Goal: Information Seeking & Learning: Learn about a topic

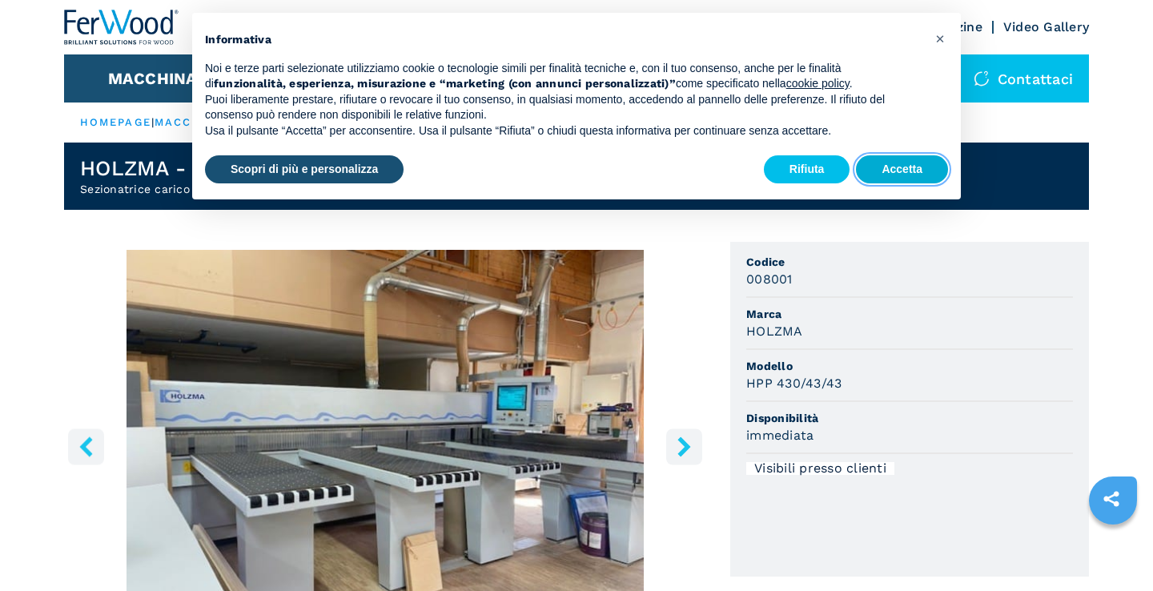
click at [889, 170] on button "Accetta" at bounding box center [902, 169] width 92 height 29
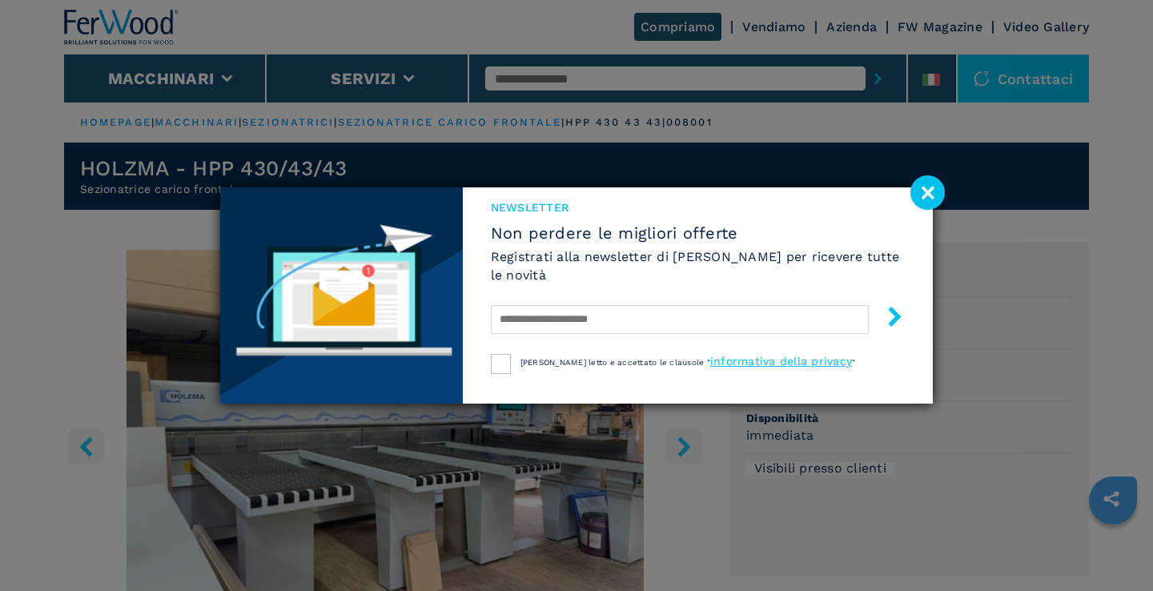
click at [929, 187] on image at bounding box center [927, 192] width 34 height 34
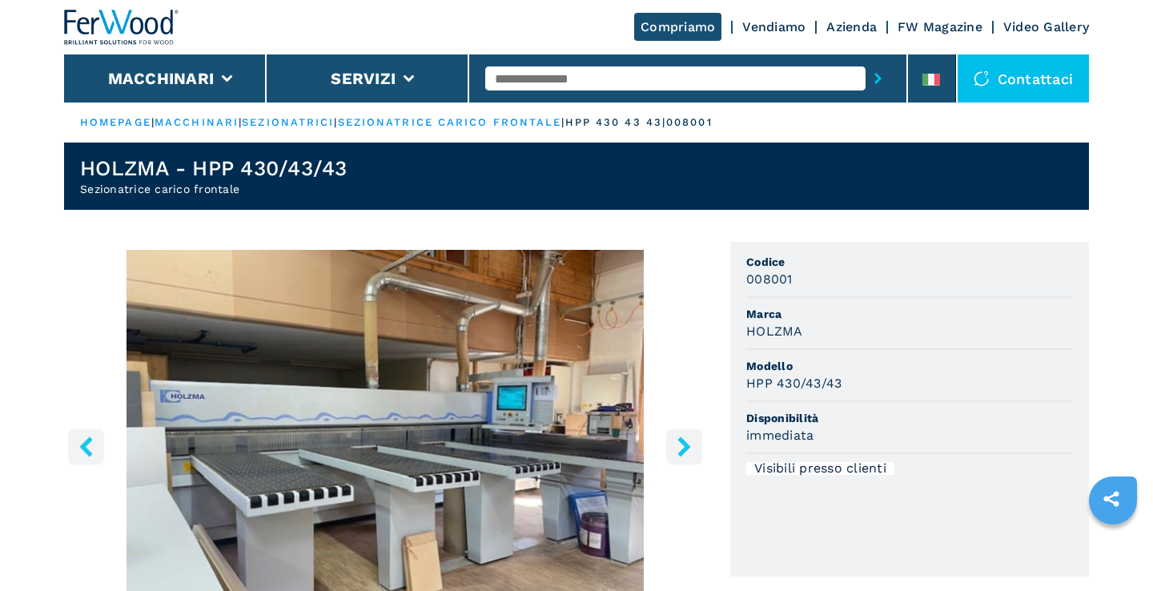
click at [678, 441] on icon "right-button" at bounding box center [684, 446] width 20 height 20
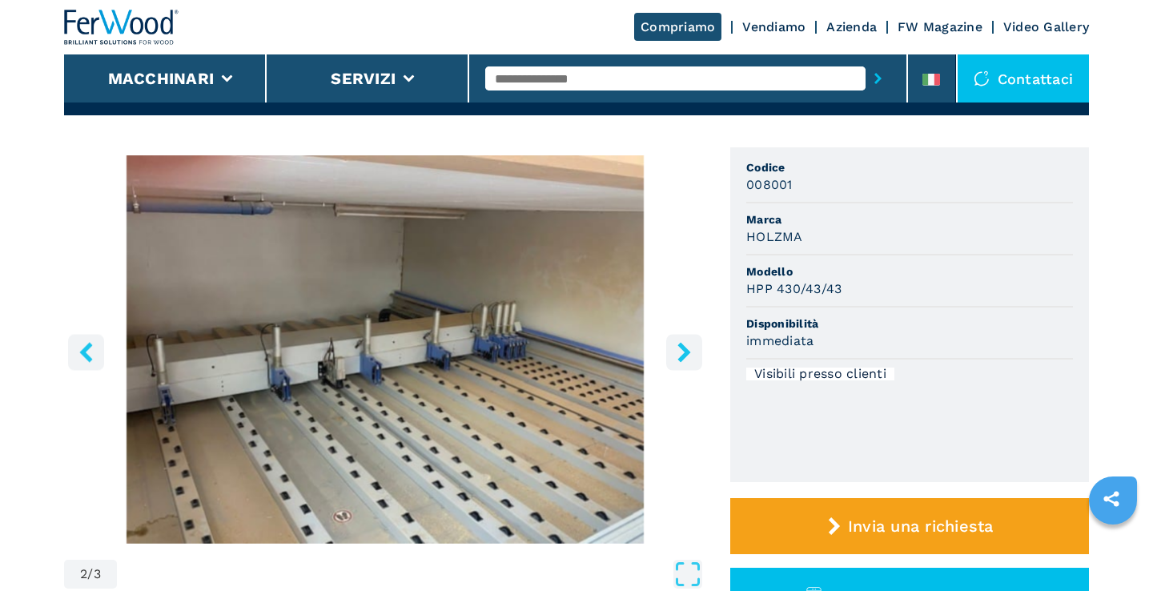
scroll to position [102, 0]
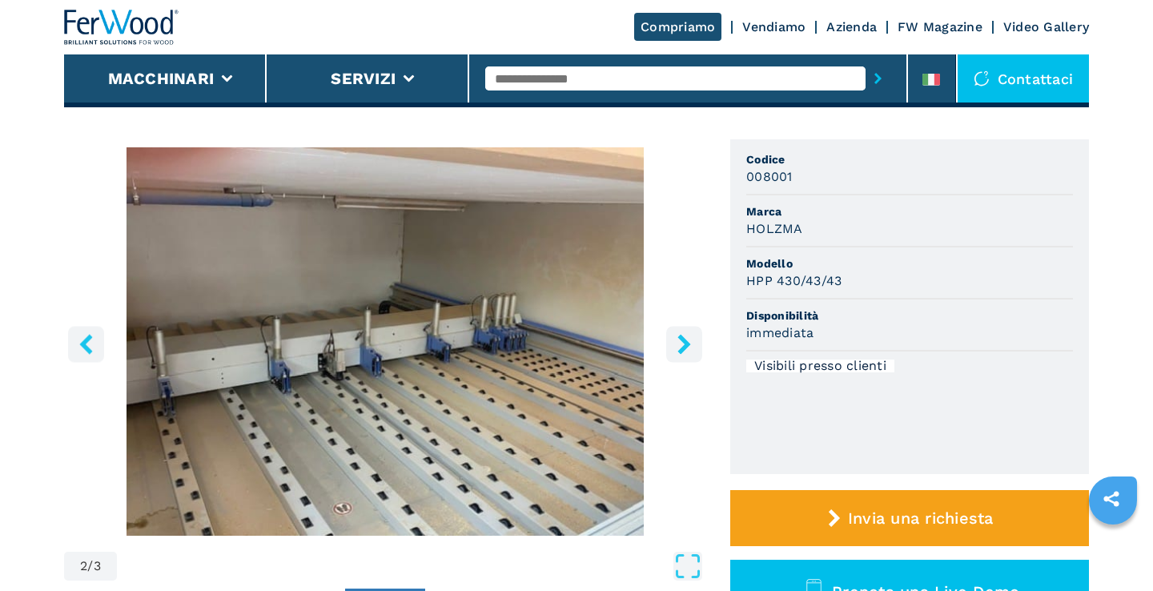
click at [685, 347] on icon "right-button" at bounding box center [683, 344] width 13 height 20
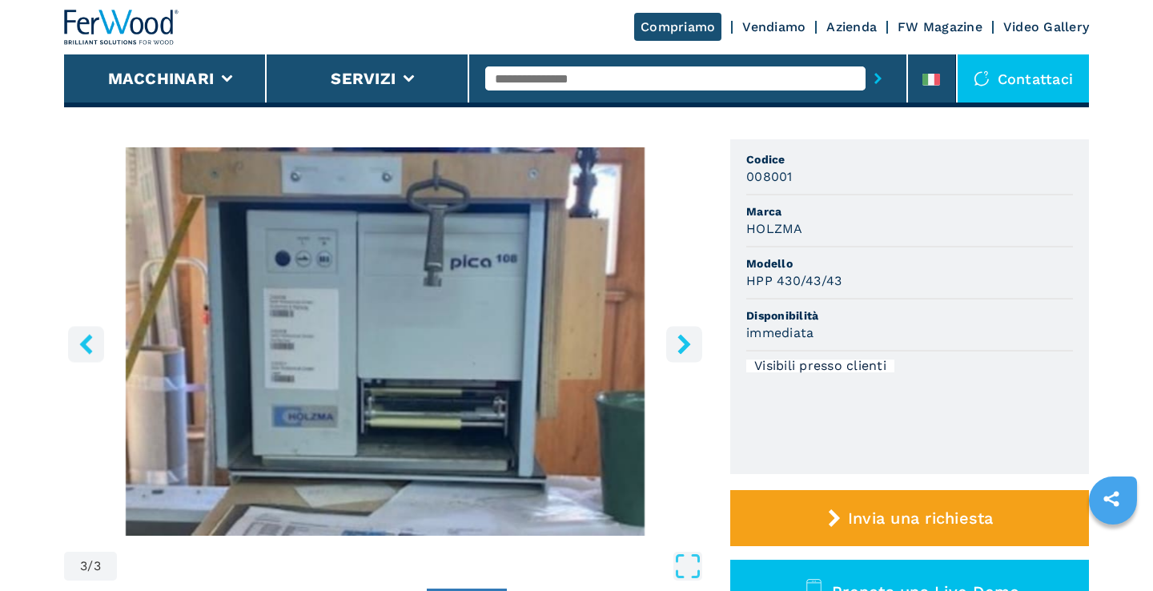
click at [685, 347] on icon "right-button" at bounding box center [683, 344] width 13 height 20
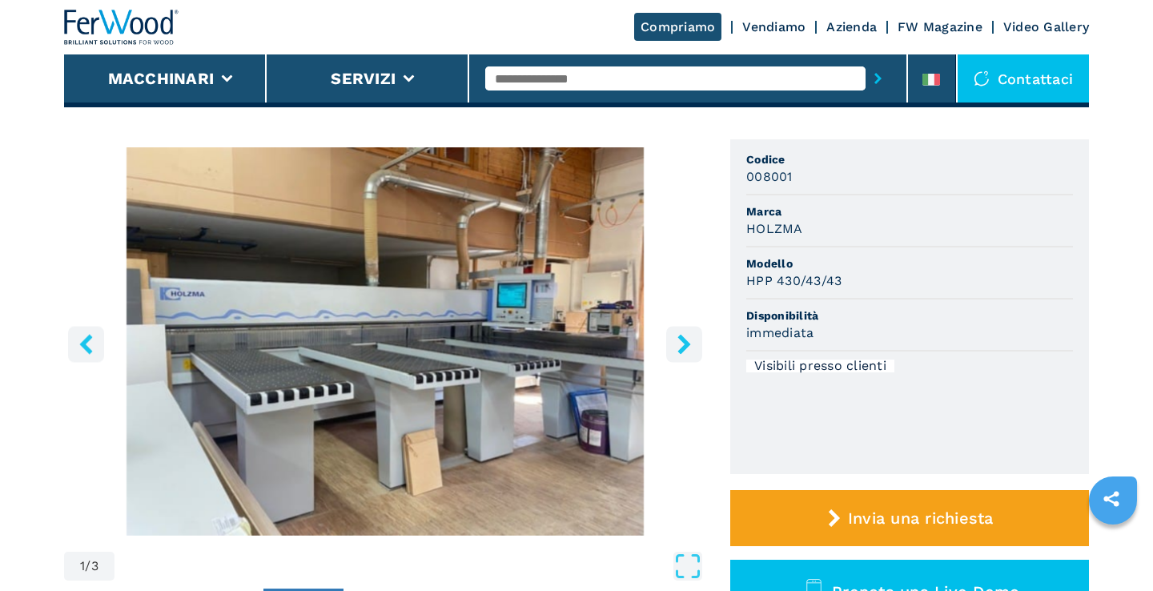
click at [685, 347] on icon "right-button" at bounding box center [683, 344] width 13 height 20
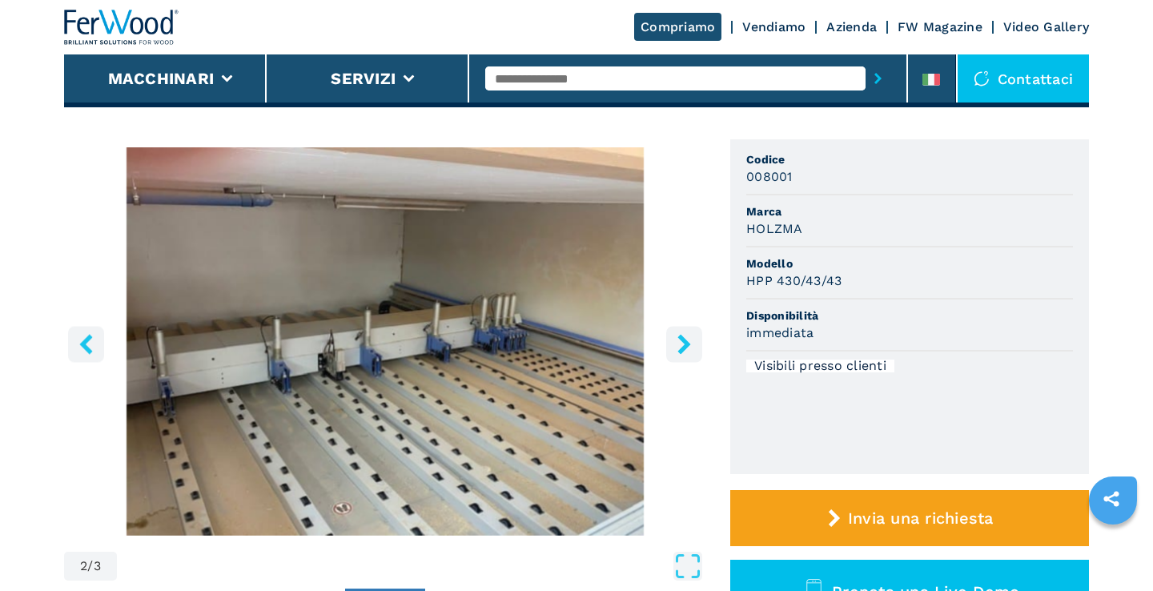
click at [685, 347] on icon "right-button" at bounding box center [683, 344] width 13 height 20
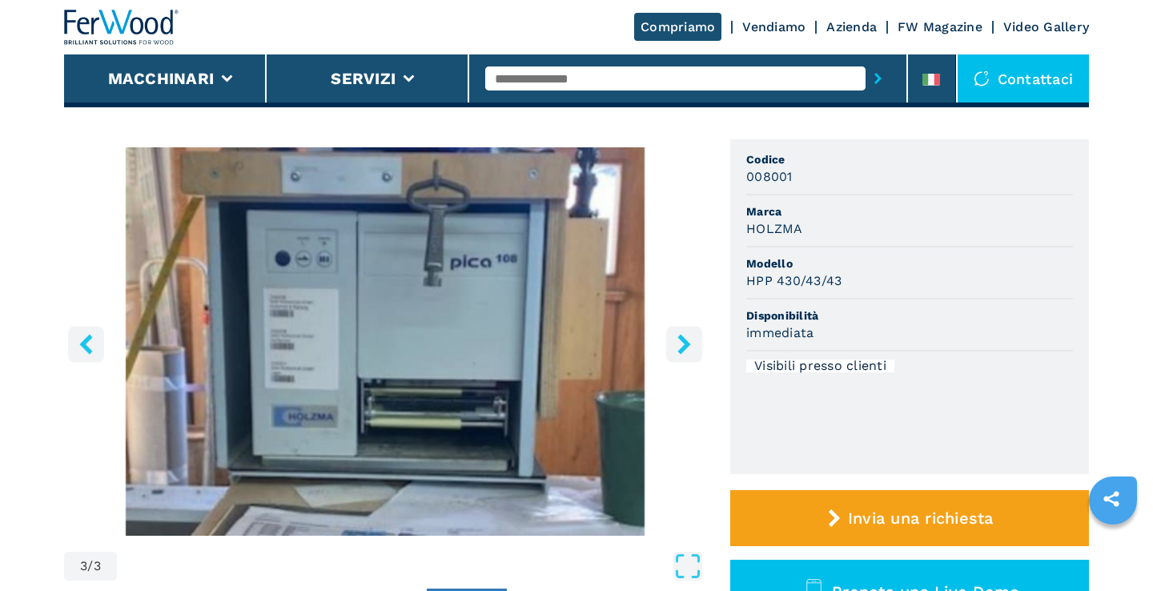
click at [685, 347] on icon "right-button" at bounding box center [683, 344] width 13 height 20
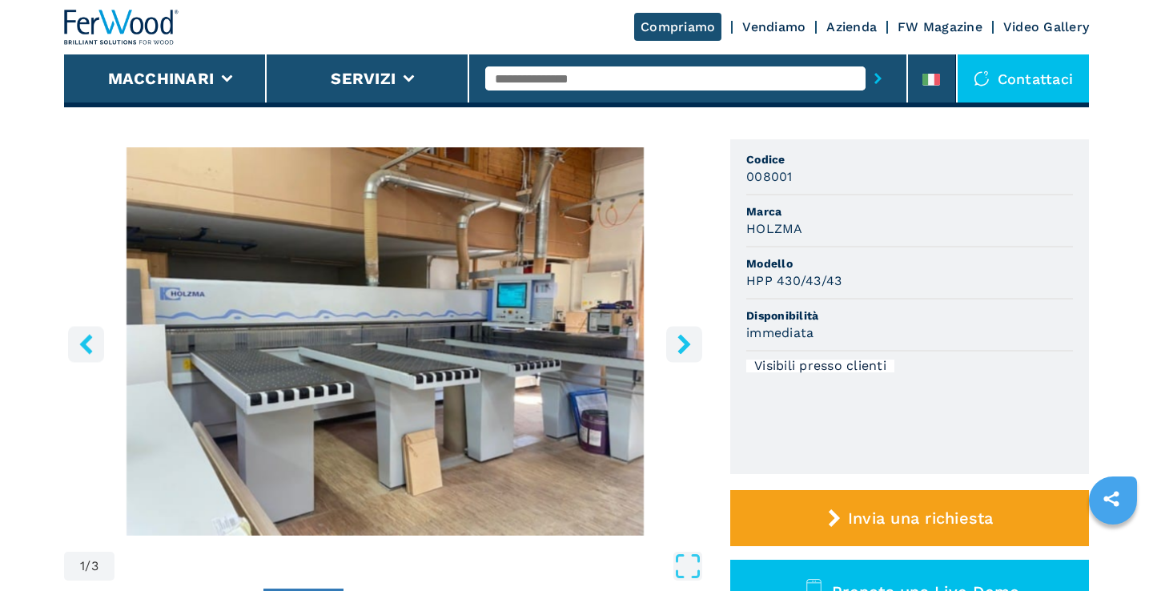
click at [685, 347] on icon "right-button" at bounding box center [683, 344] width 13 height 20
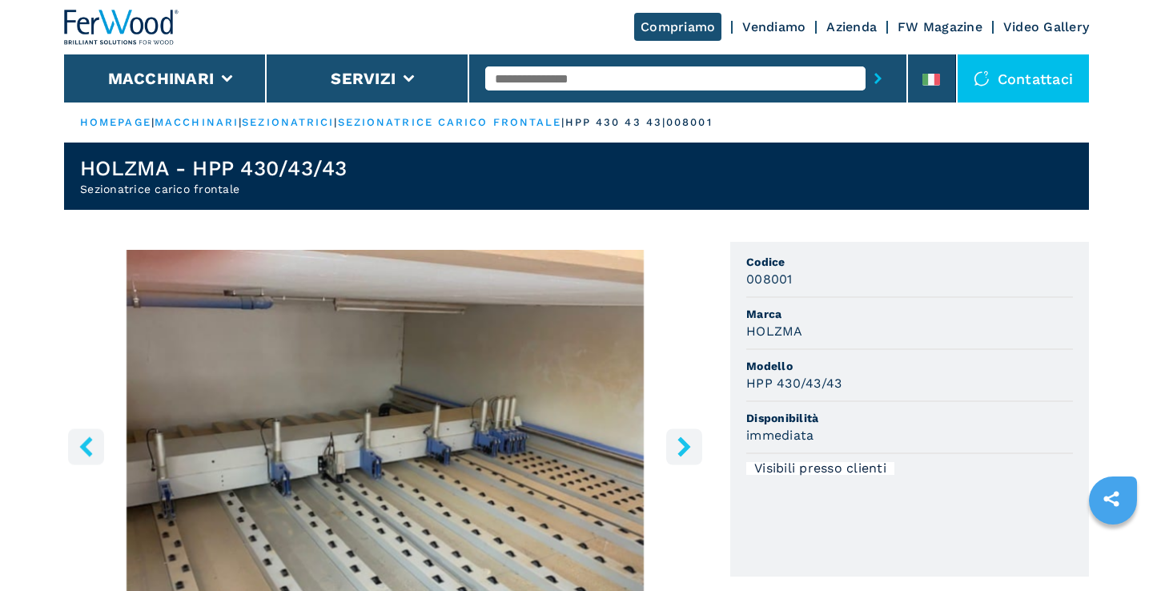
scroll to position [0, 0]
click at [773, 27] on link "Vendiamo" at bounding box center [773, 26] width 63 height 15
click at [933, 81] on icon at bounding box center [931, 80] width 18 height 12
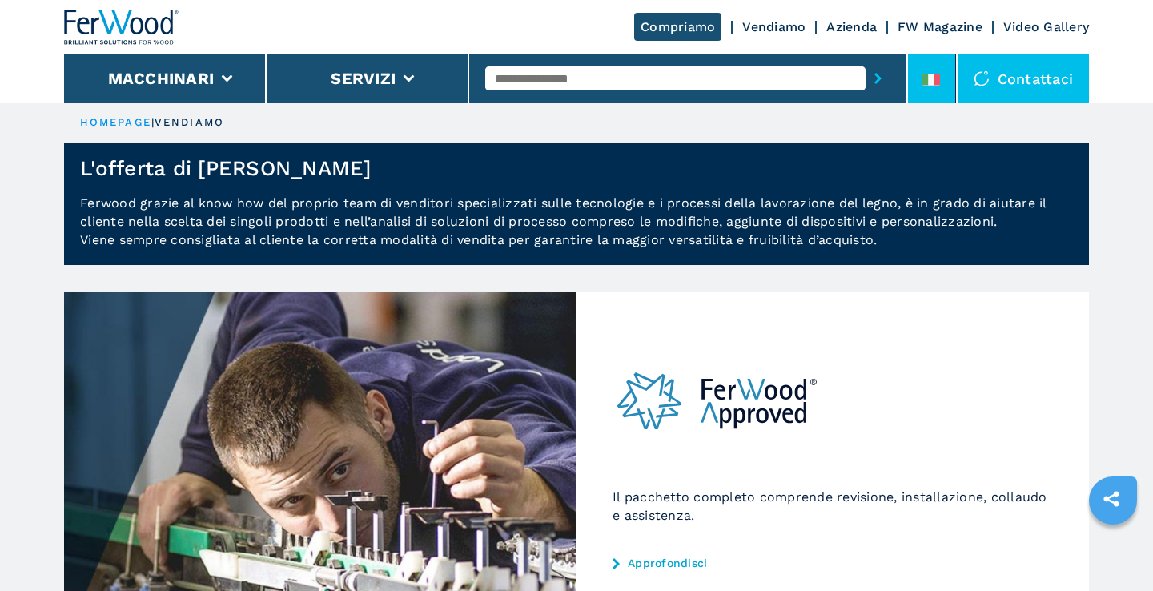
click at [932, 78] on icon at bounding box center [931, 80] width 18 height 12
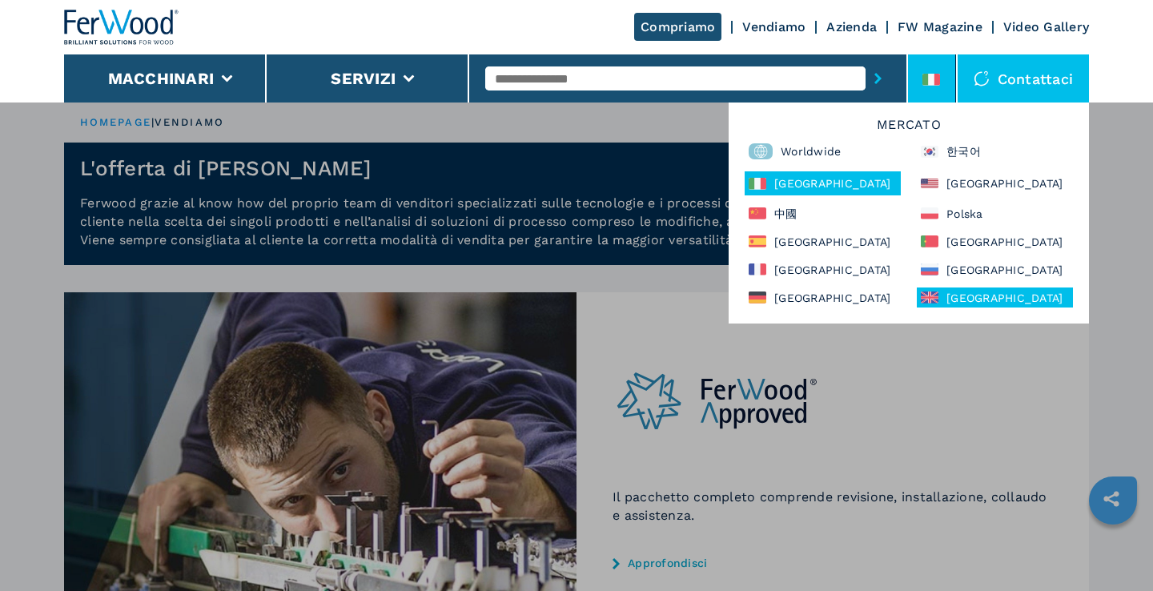
click at [941, 295] on div "[GEOGRAPHIC_DATA]" at bounding box center [995, 297] width 156 height 20
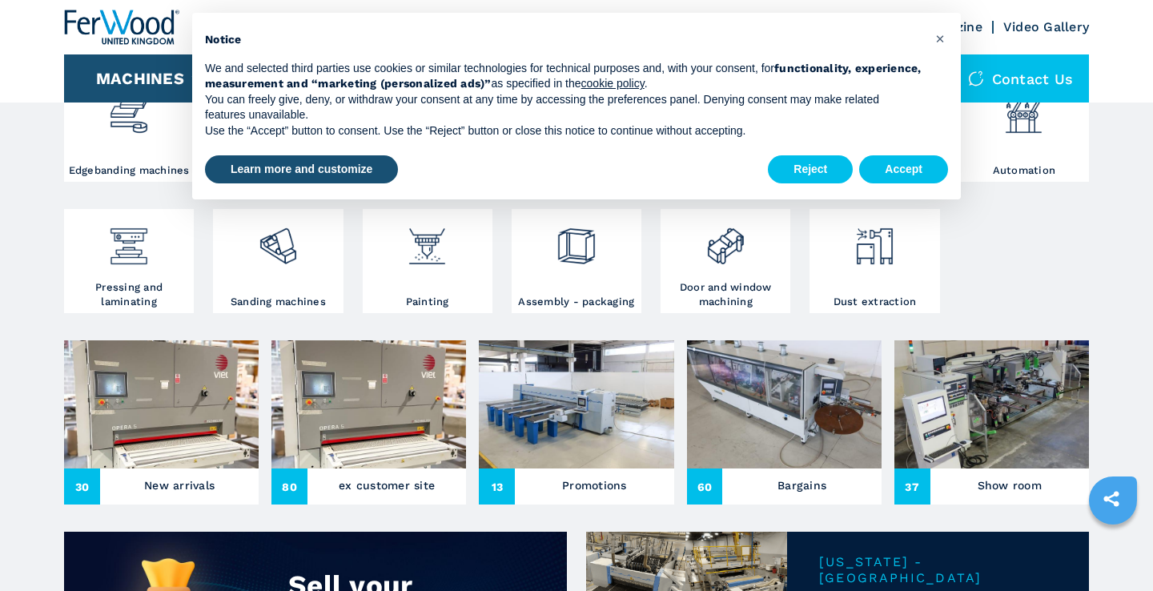
scroll to position [376, 0]
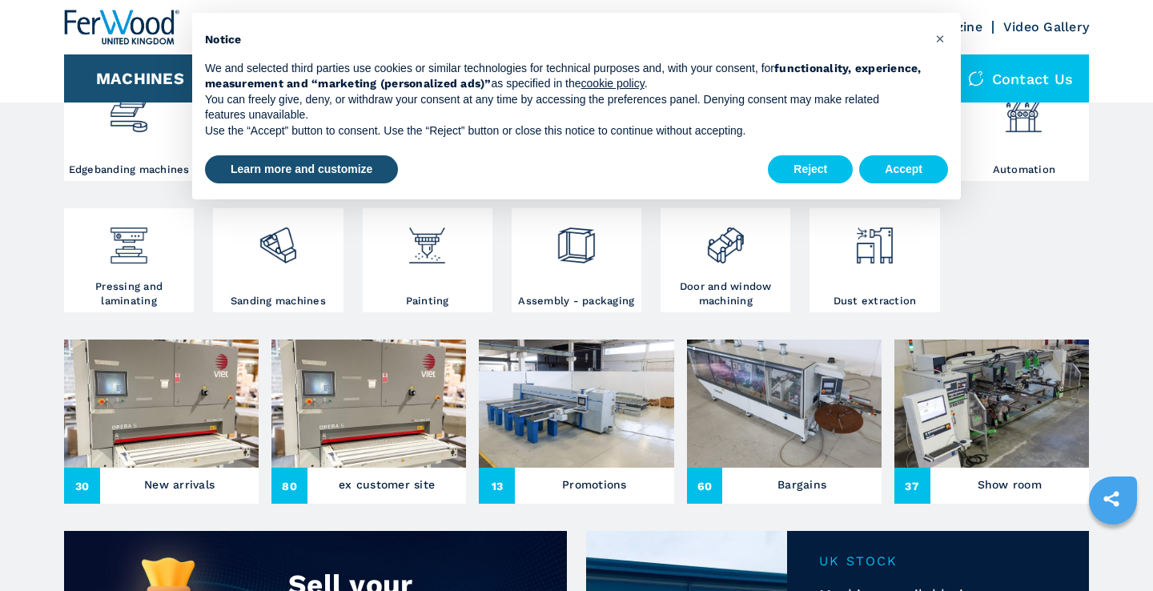
click at [596, 411] on img at bounding box center [576, 403] width 195 height 128
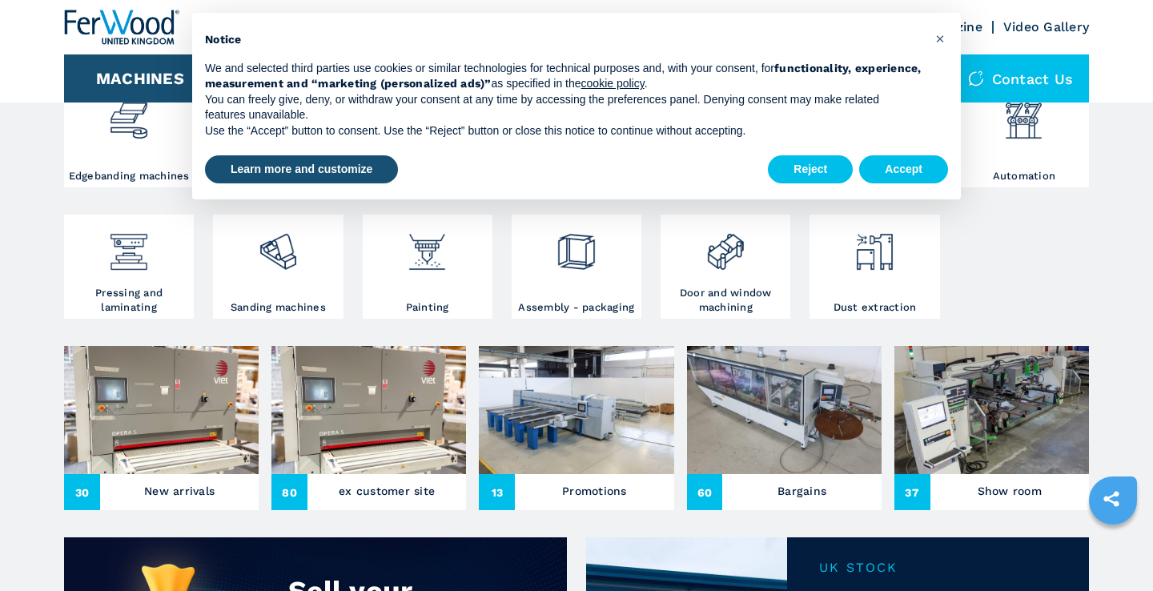
scroll to position [368, 1]
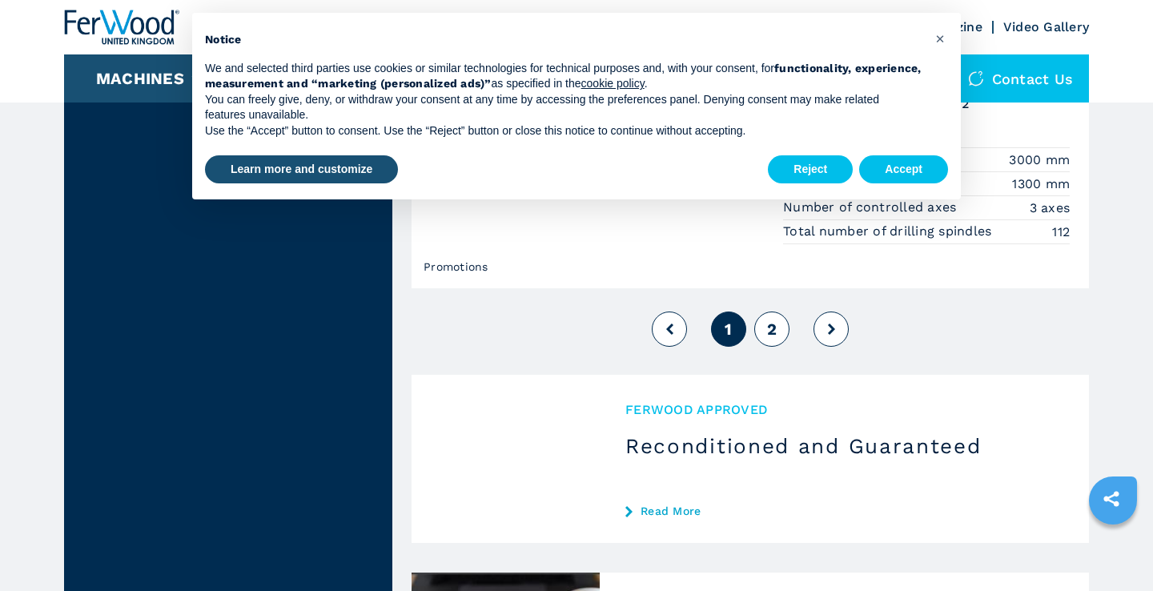
scroll to position [3995, 0]
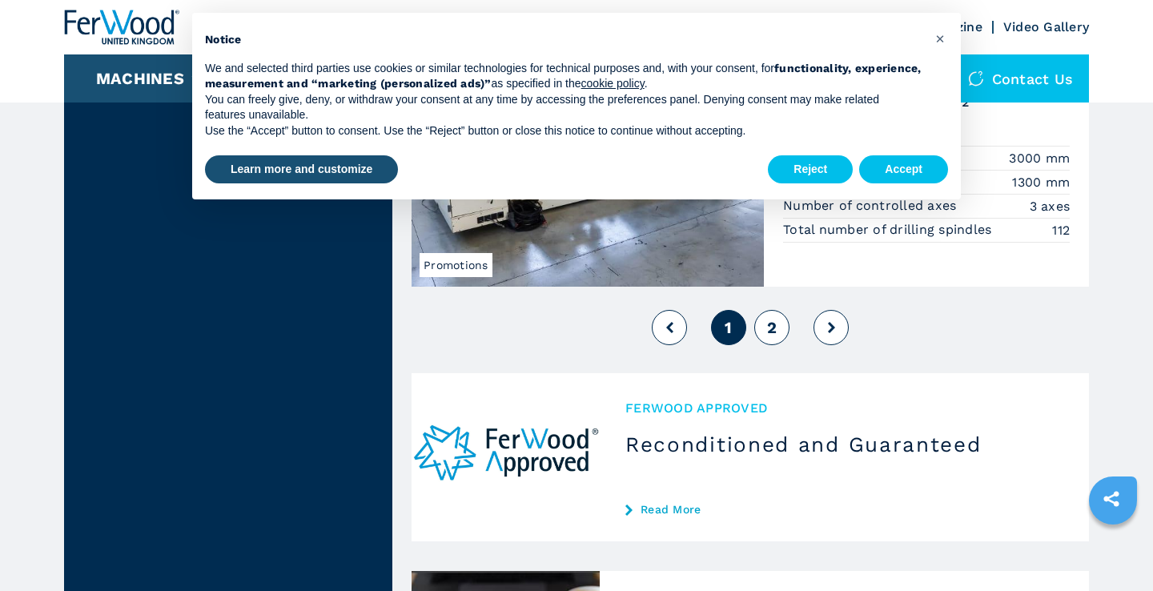
click at [772, 318] on span "2" at bounding box center [772, 327] width 10 height 19
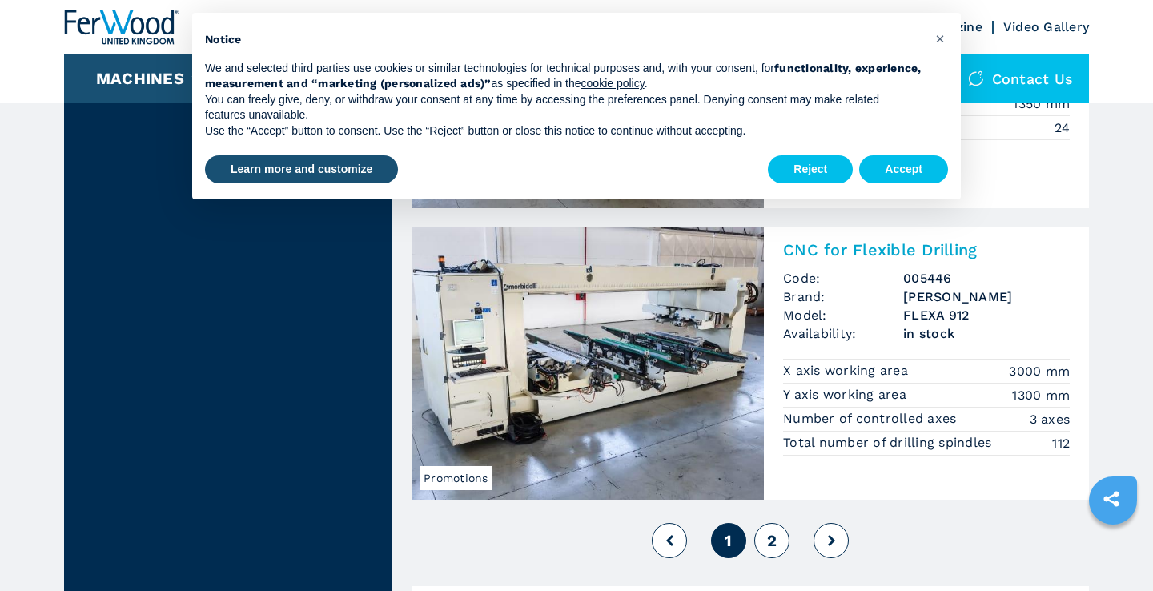
scroll to position [3777, 0]
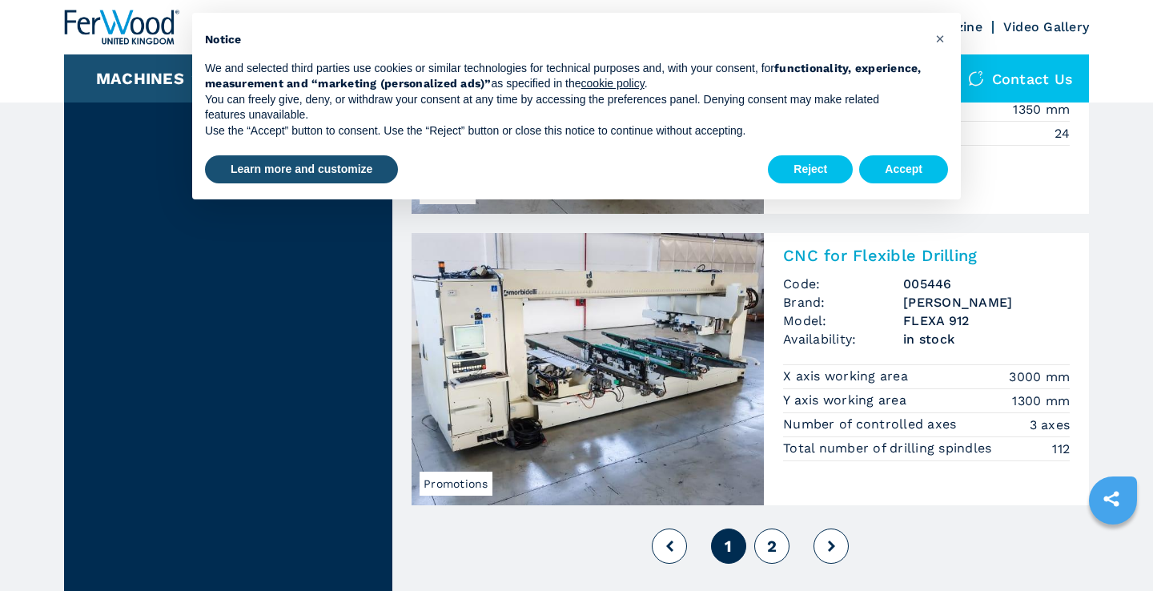
click at [777, 548] on span "2" at bounding box center [772, 545] width 10 height 19
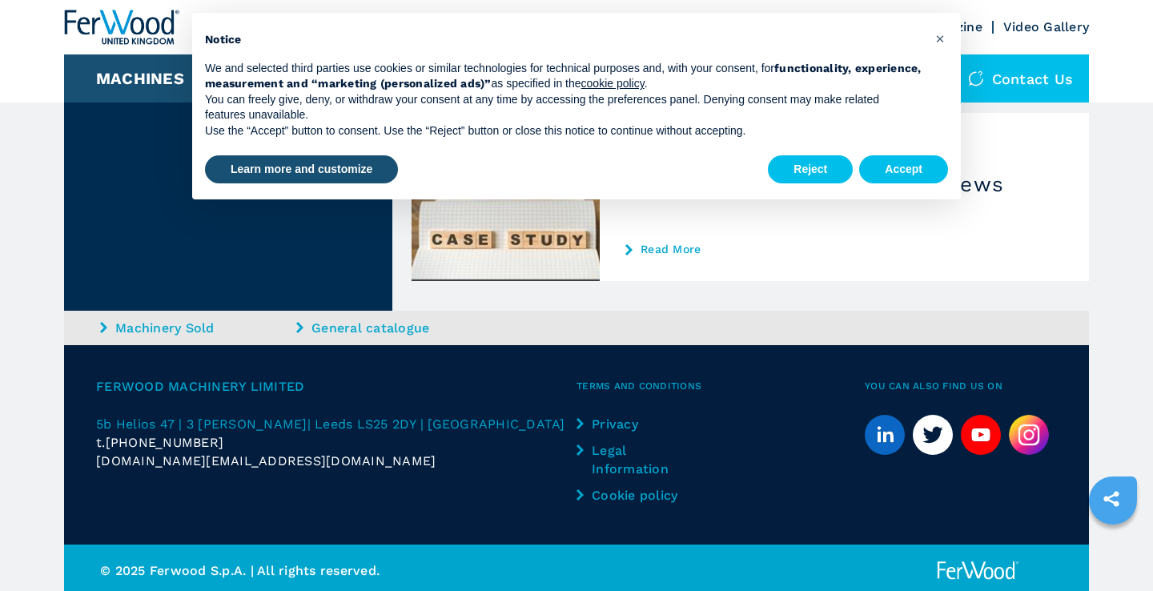
scroll to position [867, 0]
click at [941, 35] on span "×" at bounding box center [940, 38] width 10 height 19
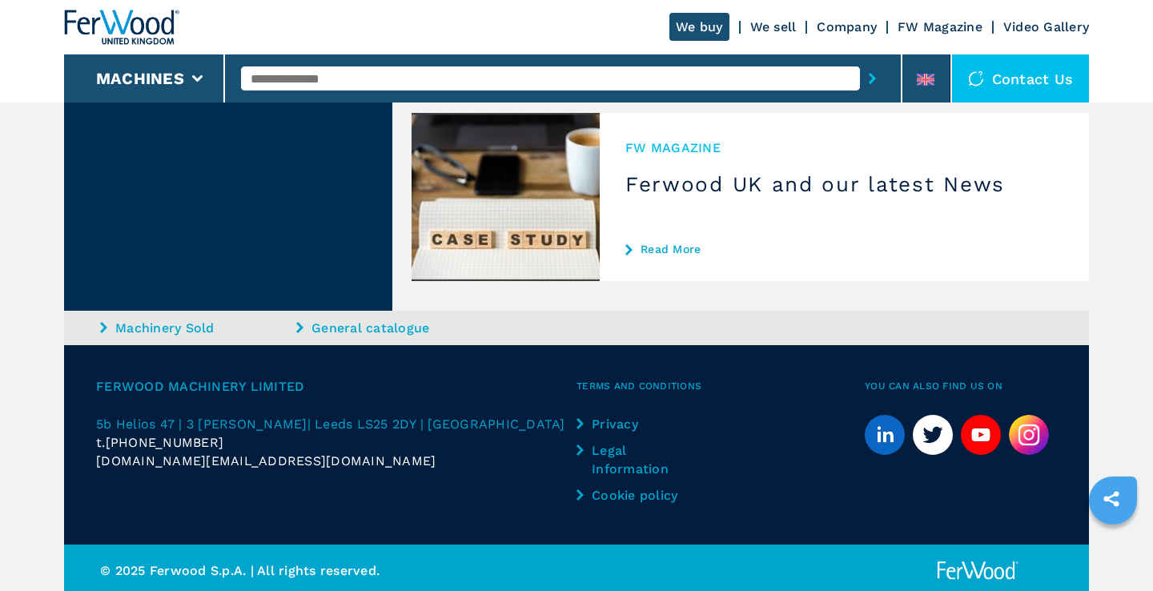
click at [781, 29] on link "We sell" at bounding box center [773, 26] width 46 height 15
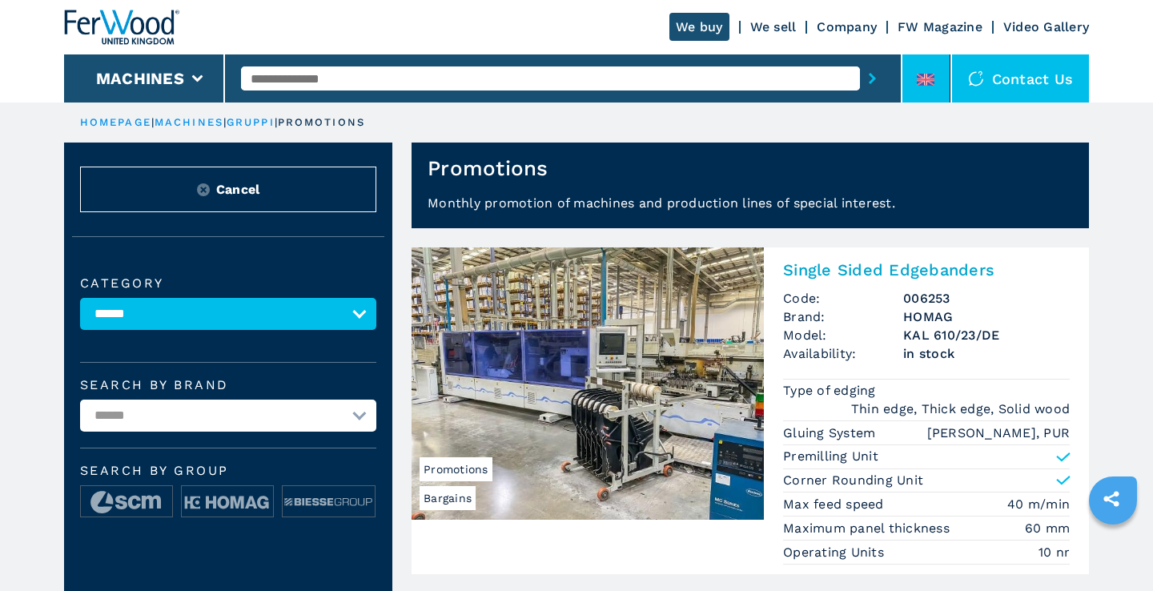
click at [912, 78] on li at bounding box center [926, 78] width 48 height 48
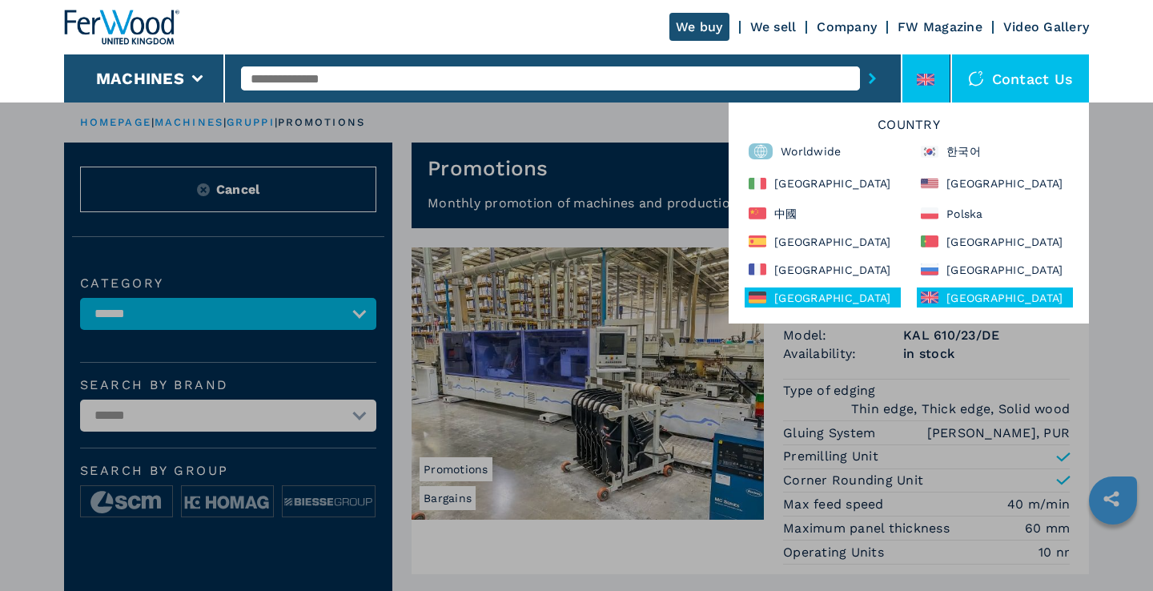
click at [819, 302] on div "Deutschland" at bounding box center [823, 297] width 156 height 20
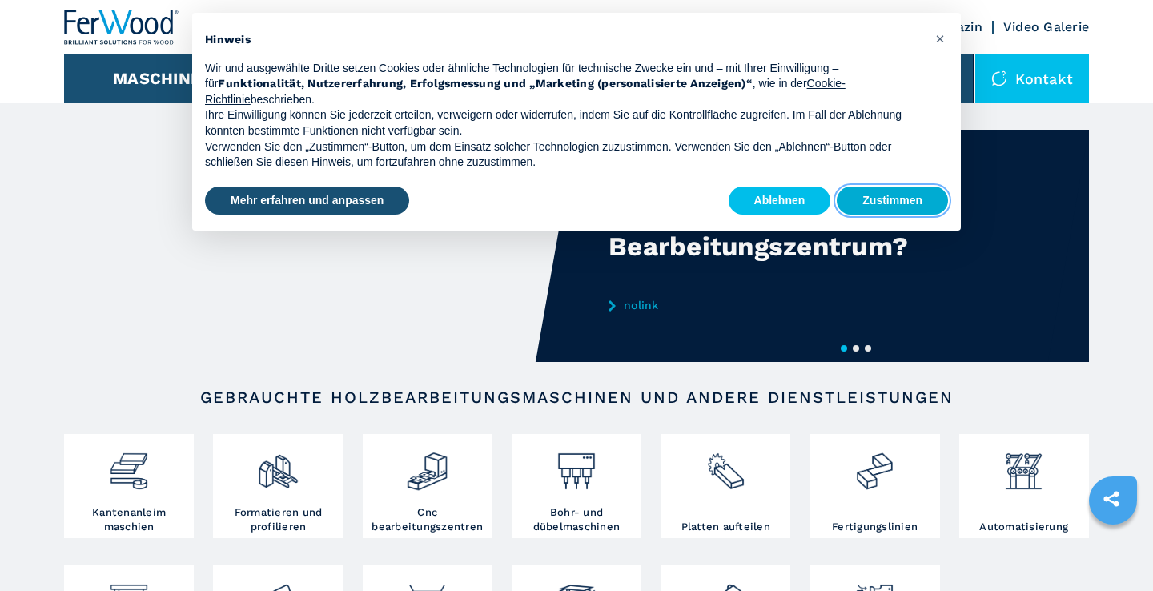
click at [897, 204] on button "Zustimmen" at bounding box center [892, 201] width 111 height 29
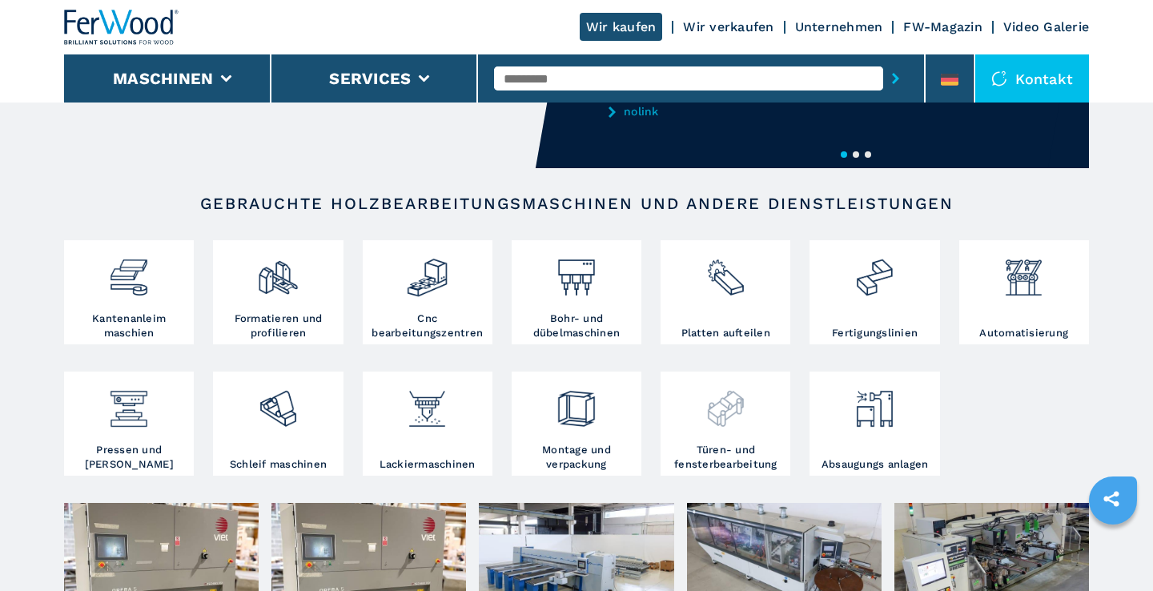
scroll to position [195, 0]
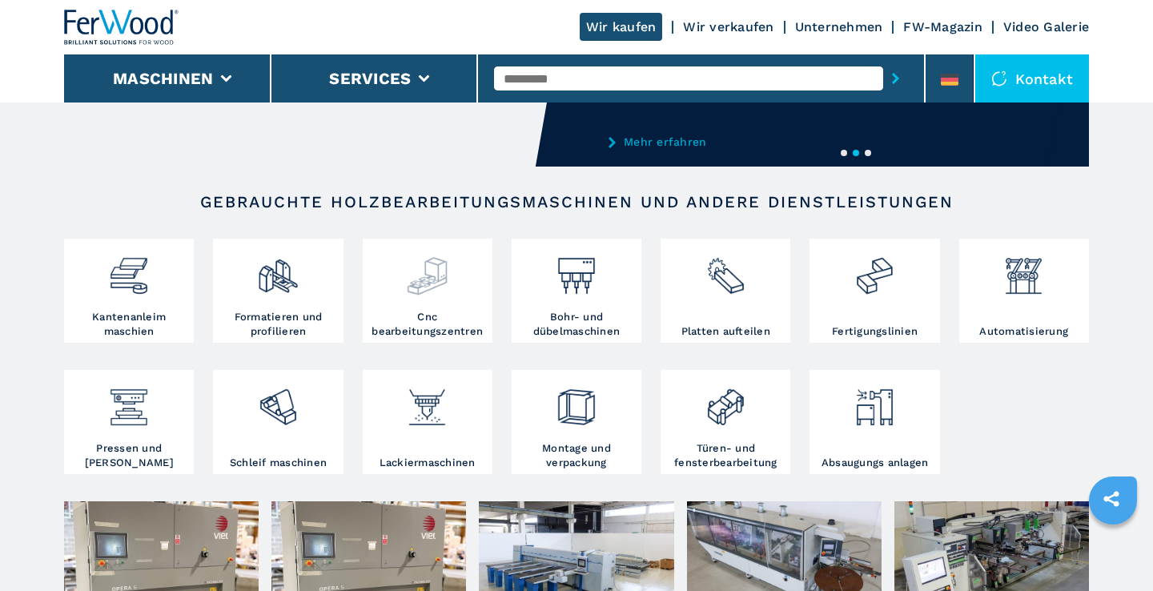
click at [420, 301] on div at bounding box center [428, 276] width 122 height 67
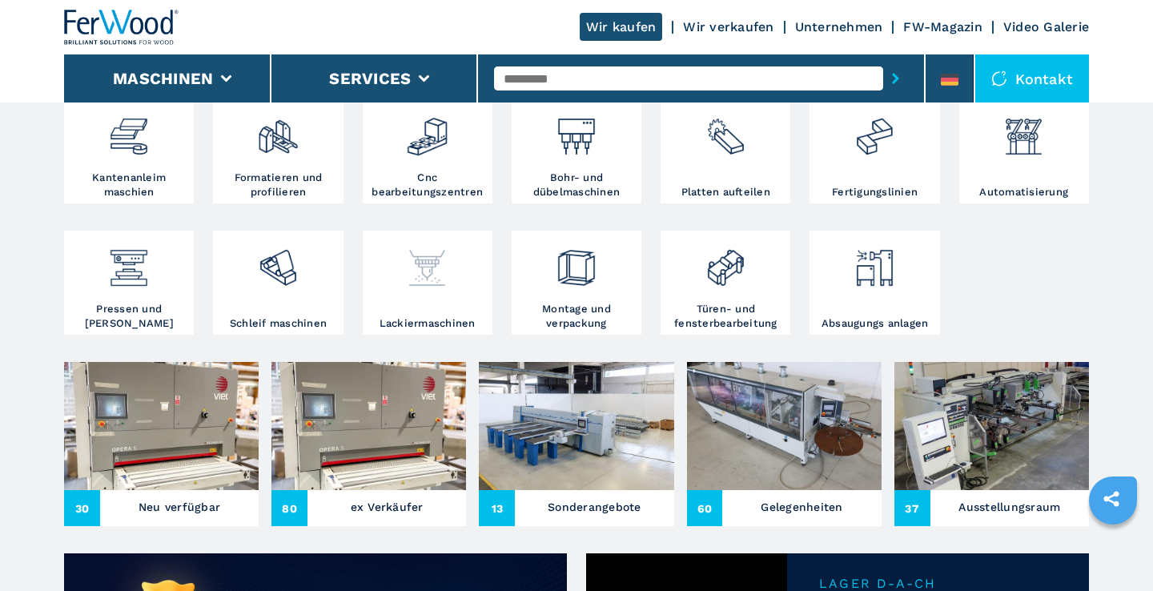
scroll to position [338, 0]
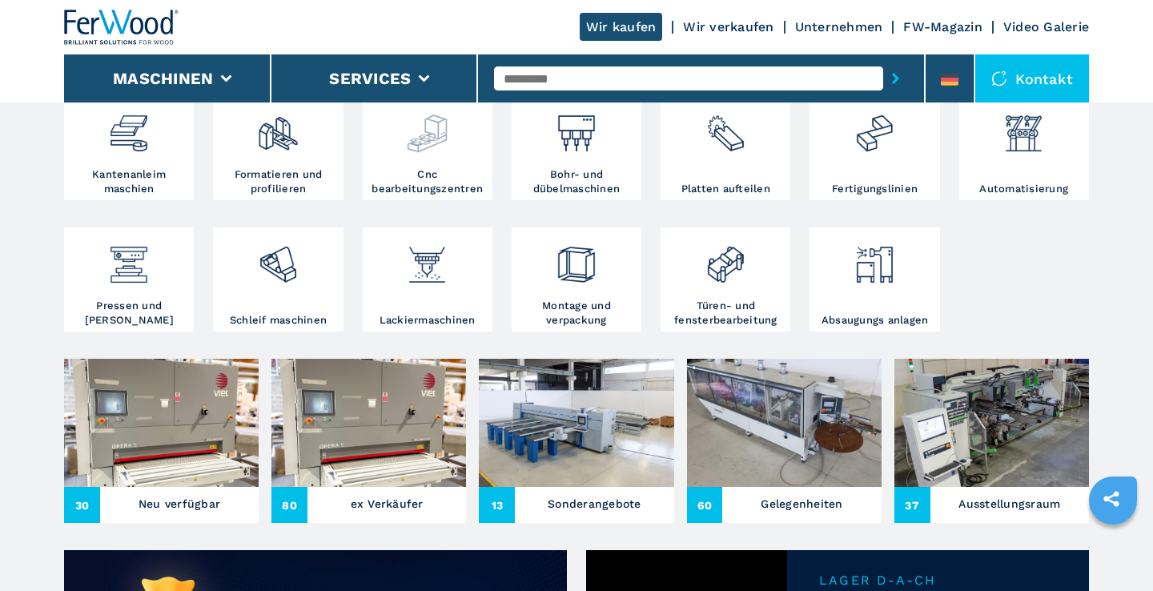
click at [447, 161] on div at bounding box center [428, 133] width 122 height 67
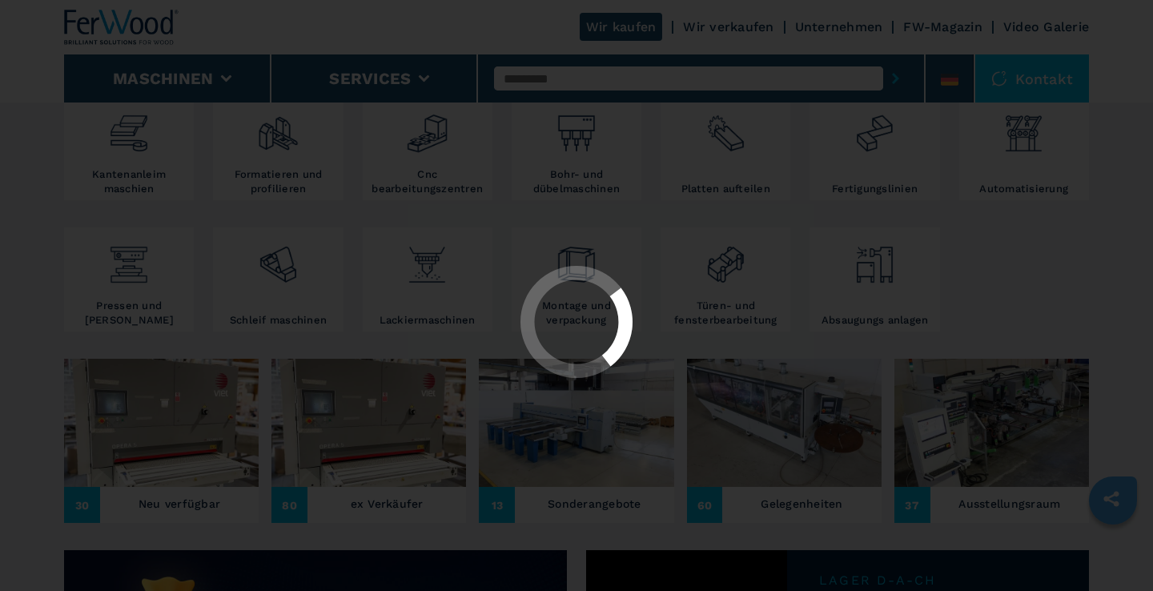
scroll to position [0, 0]
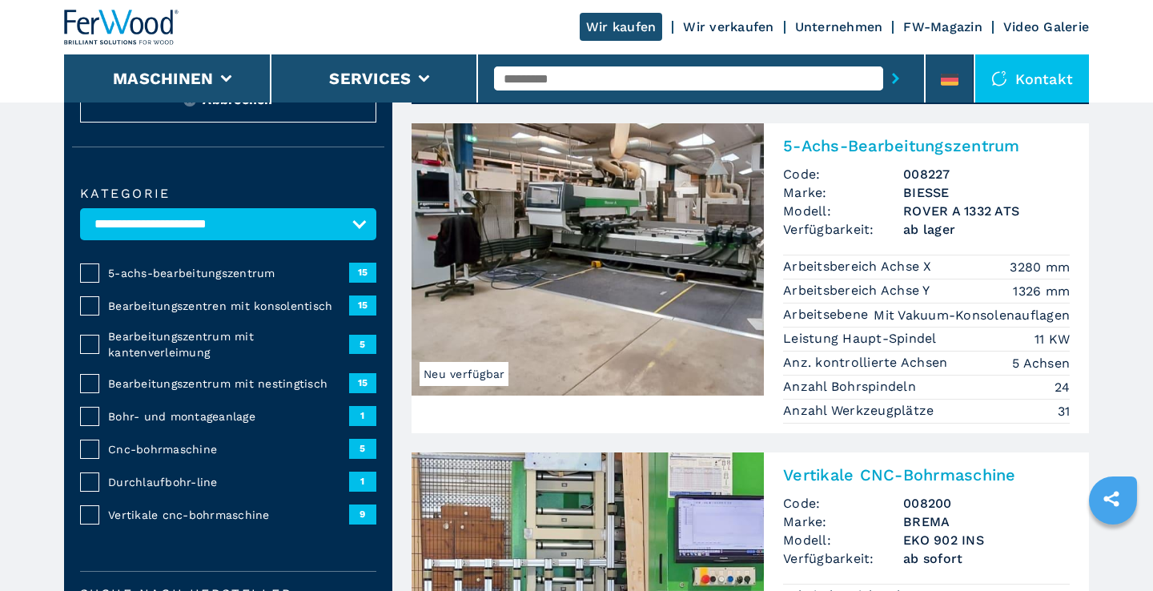
scroll to position [78, 0]
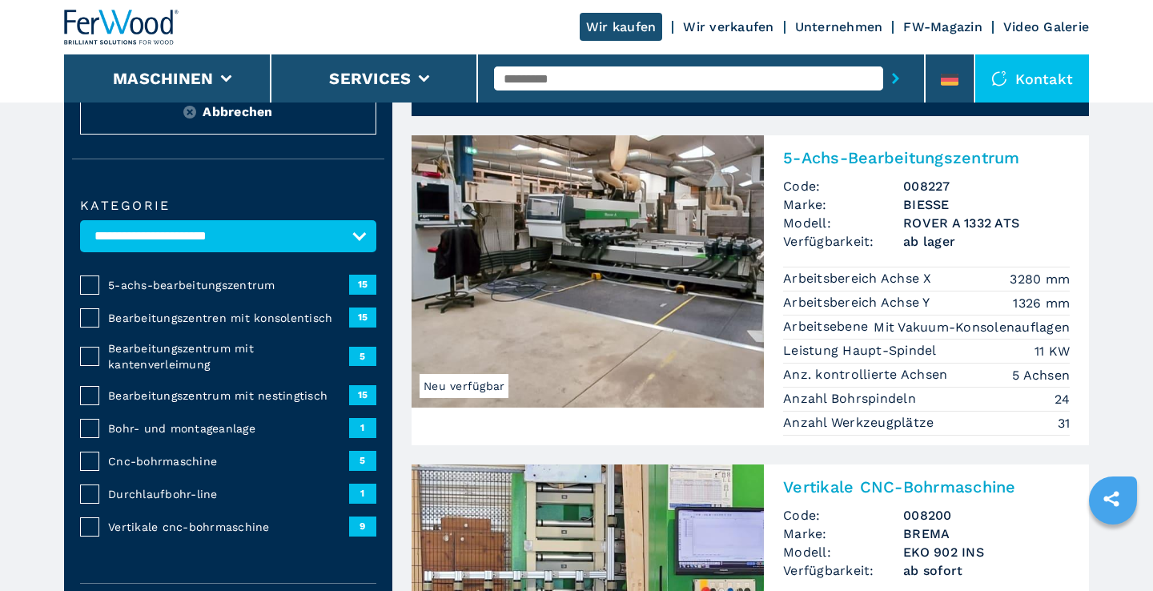
click at [488, 388] on span "Neu verfügbar" at bounding box center [463, 386] width 89 height 24
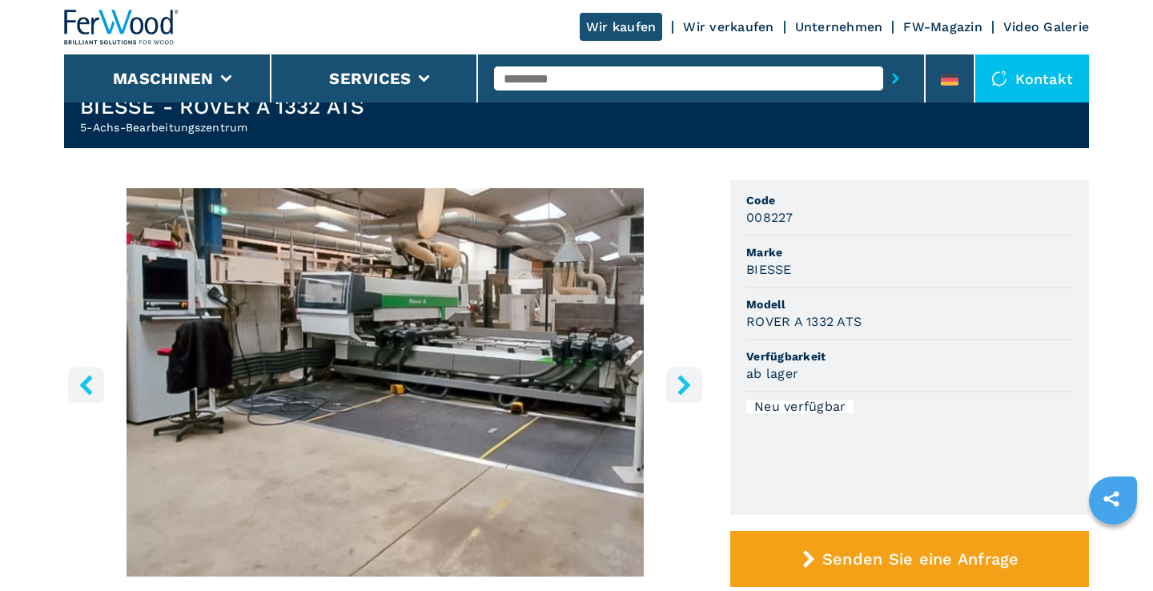
scroll to position [66, 0]
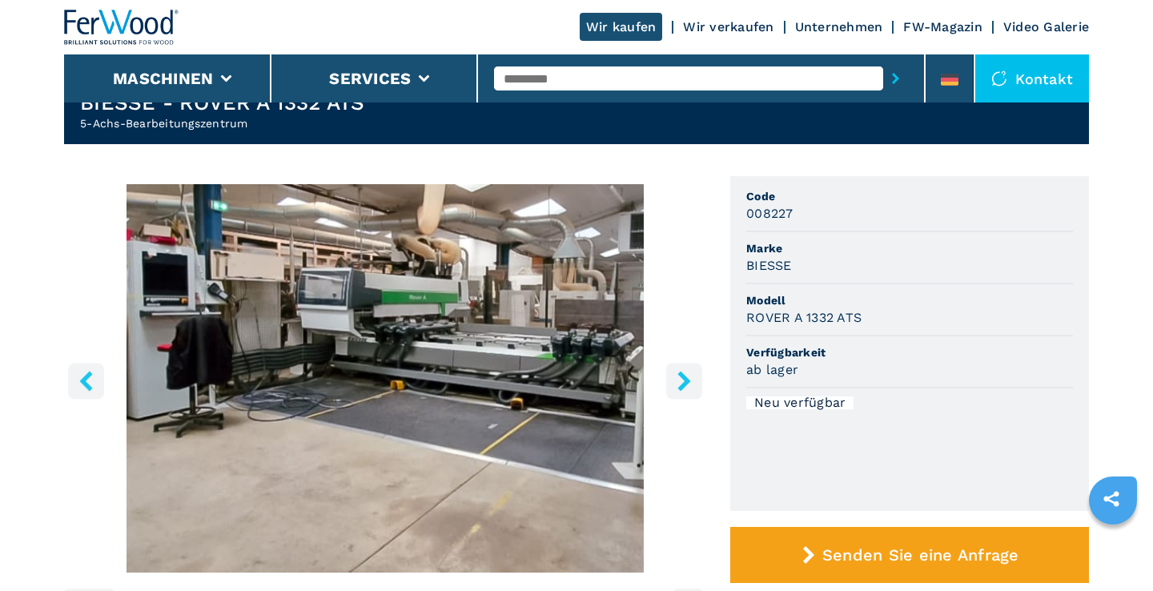
click at [684, 375] on icon "right-button" at bounding box center [683, 381] width 13 height 20
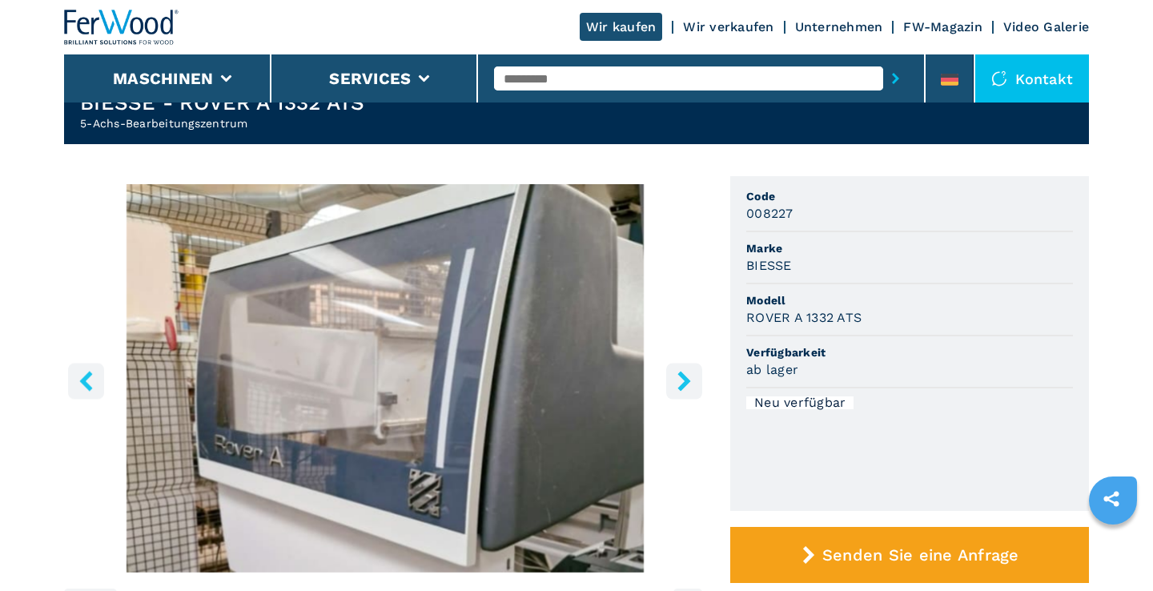
click at [684, 375] on icon "right-button" at bounding box center [683, 381] width 13 height 20
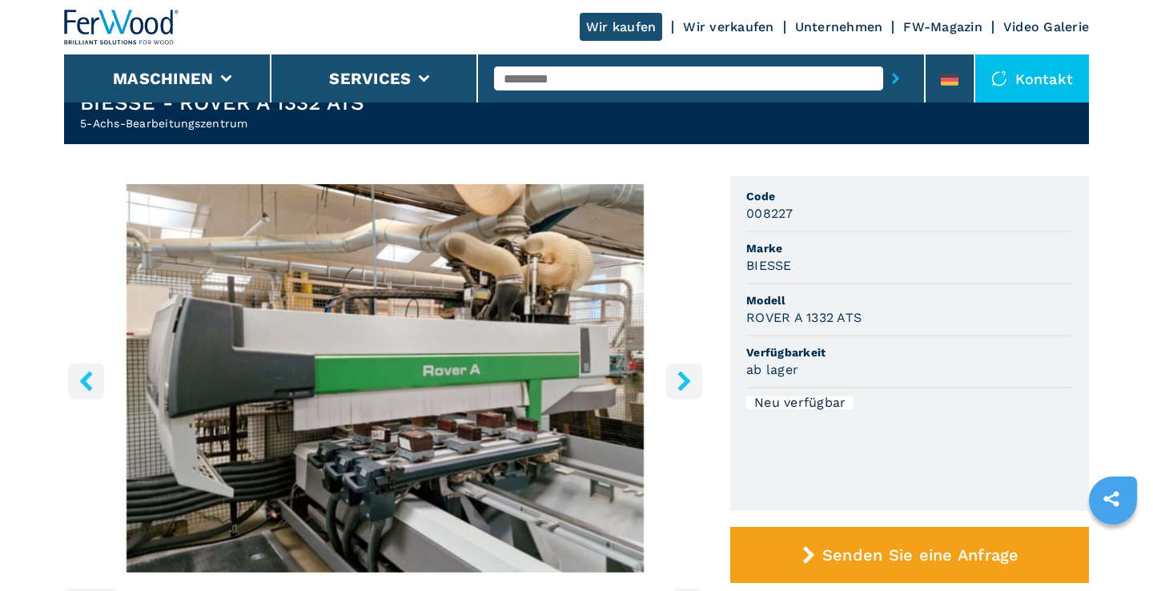
click at [684, 375] on icon "right-button" at bounding box center [683, 381] width 13 height 20
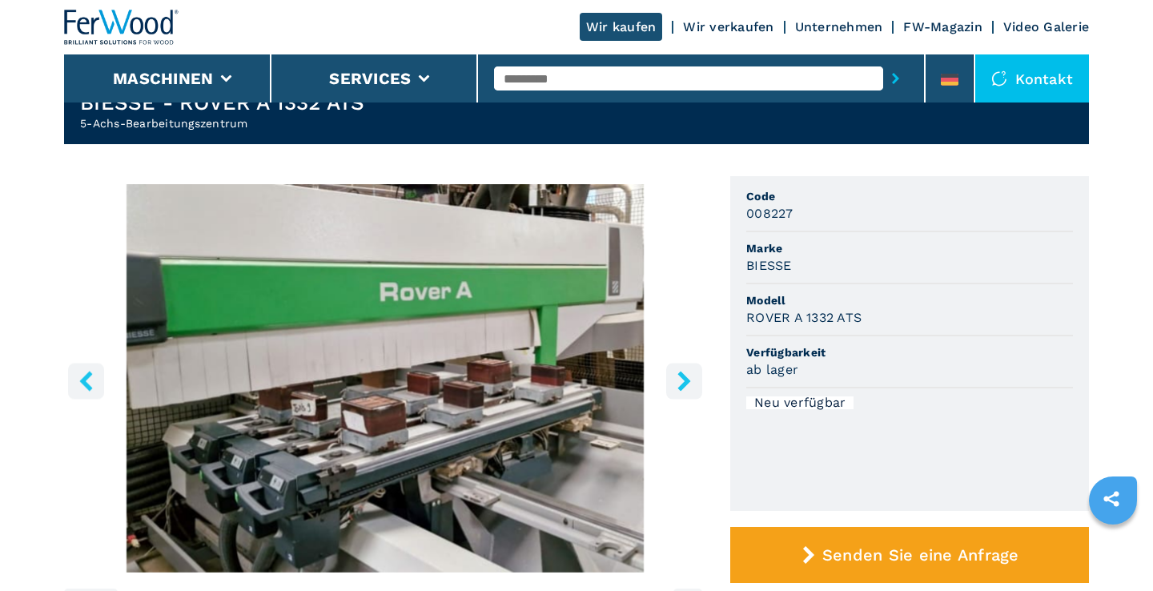
click at [684, 375] on icon "right-button" at bounding box center [683, 381] width 13 height 20
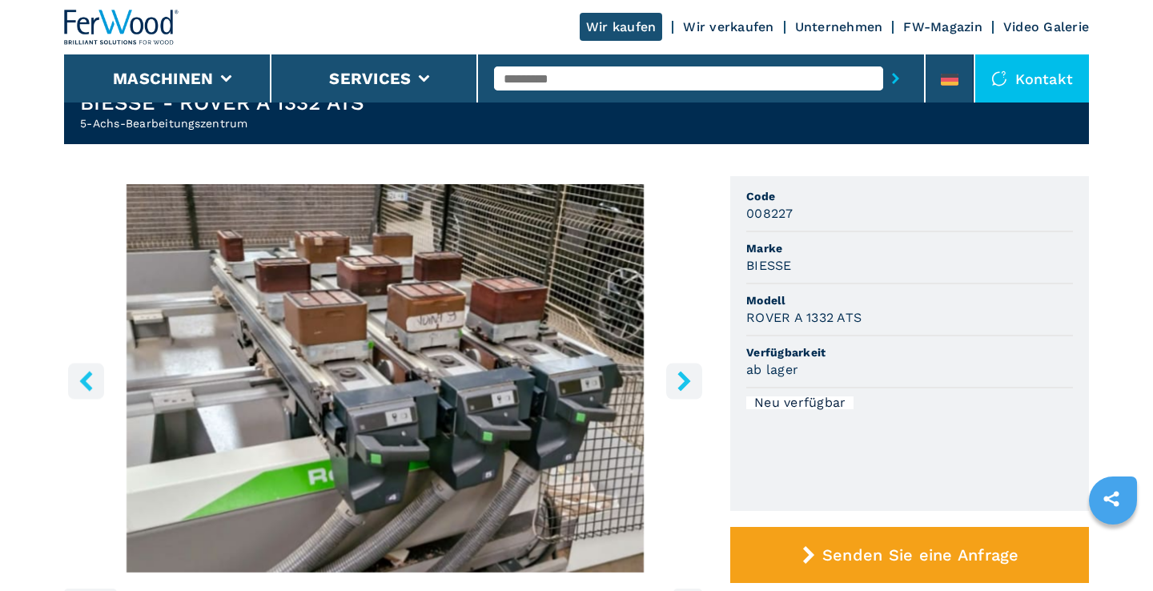
click at [684, 375] on icon "right-button" at bounding box center [683, 381] width 13 height 20
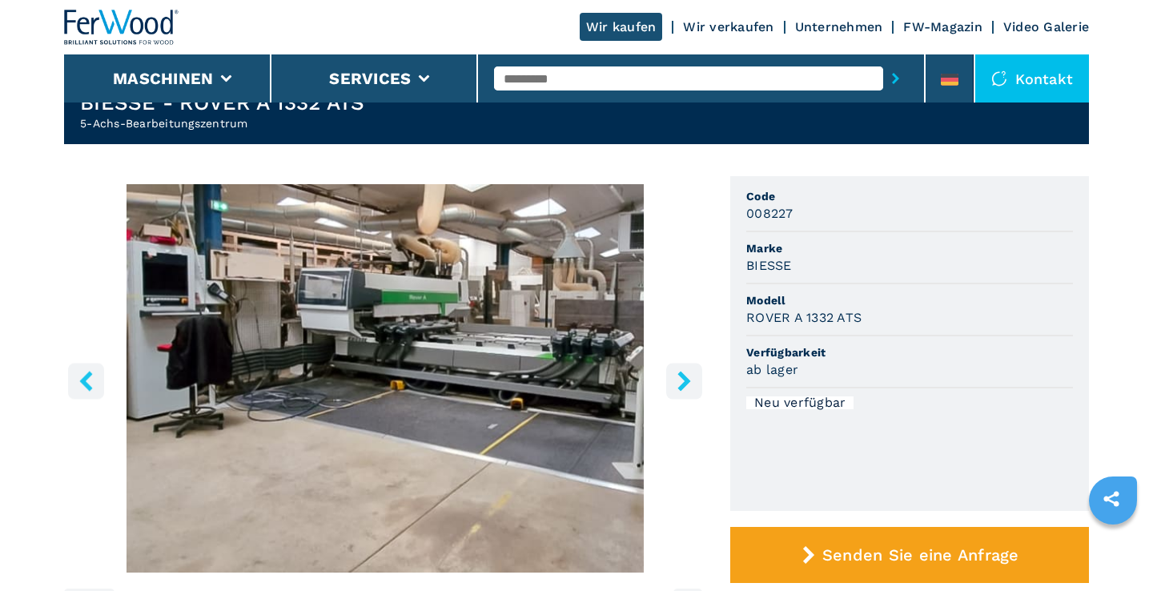
click at [684, 375] on icon "right-button" at bounding box center [683, 381] width 13 height 20
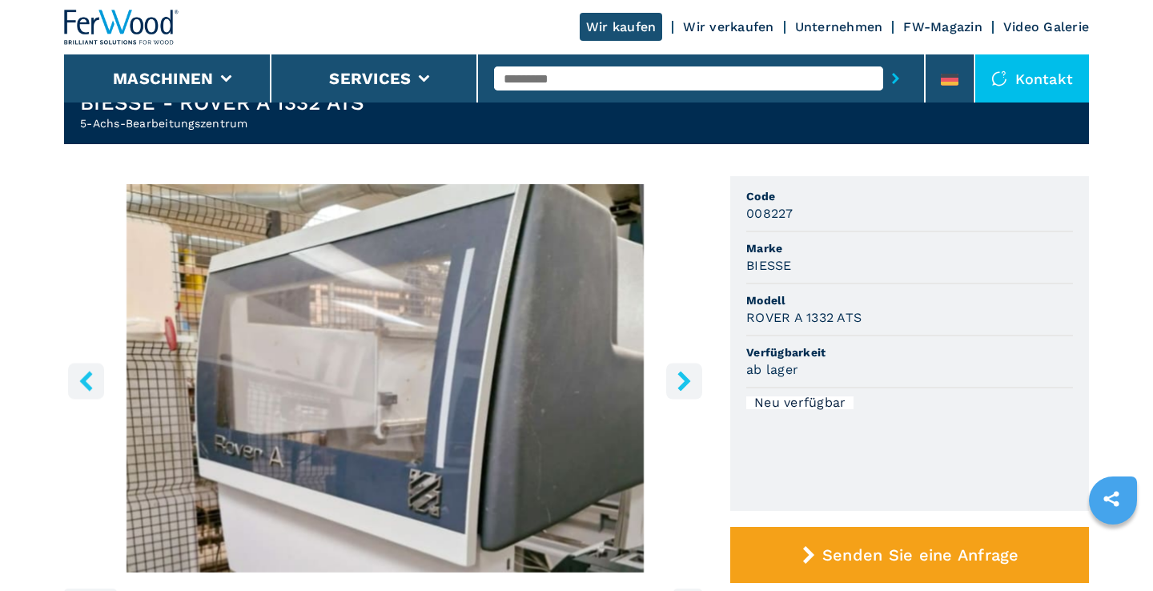
click at [684, 375] on icon "right-button" at bounding box center [683, 381] width 13 height 20
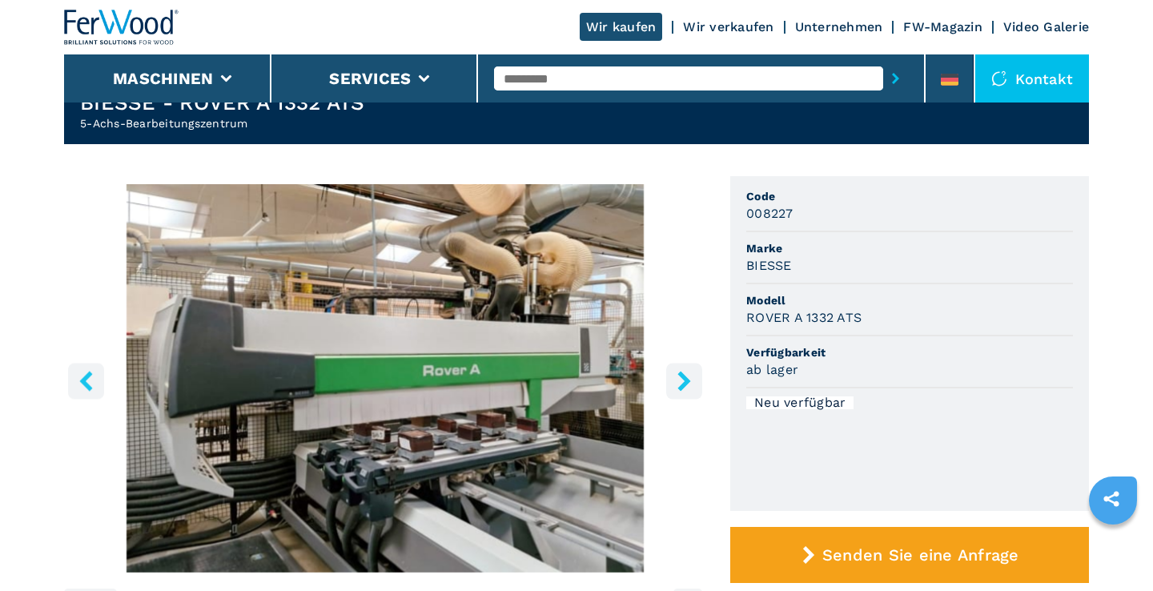
click at [684, 375] on icon "right-button" at bounding box center [683, 381] width 13 height 20
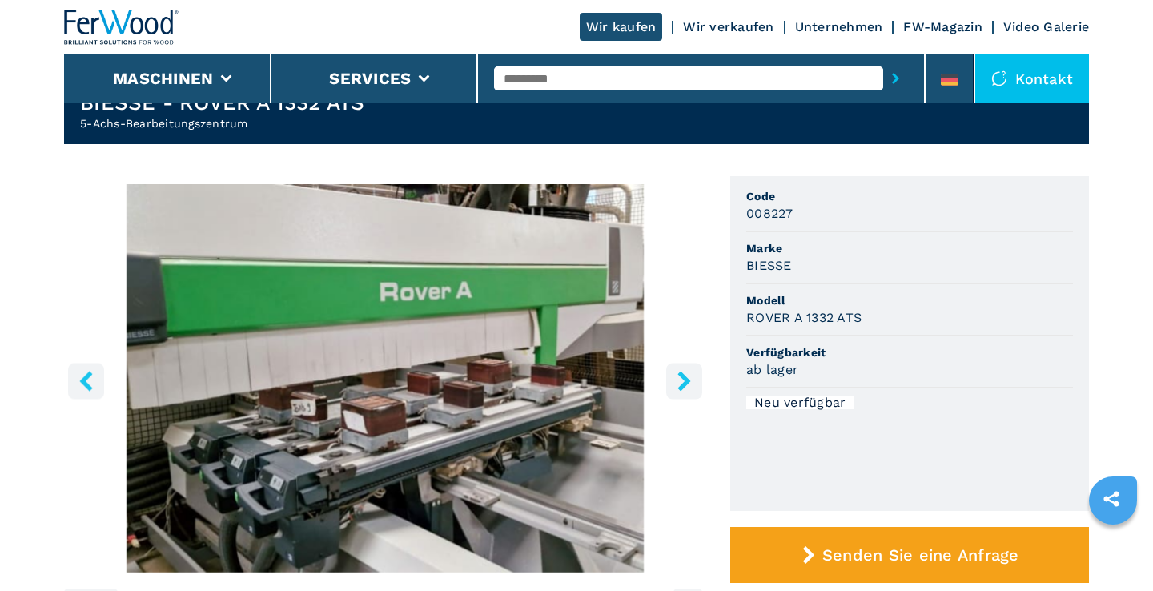
click at [684, 375] on icon "right-button" at bounding box center [683, 381] width 13 height 20
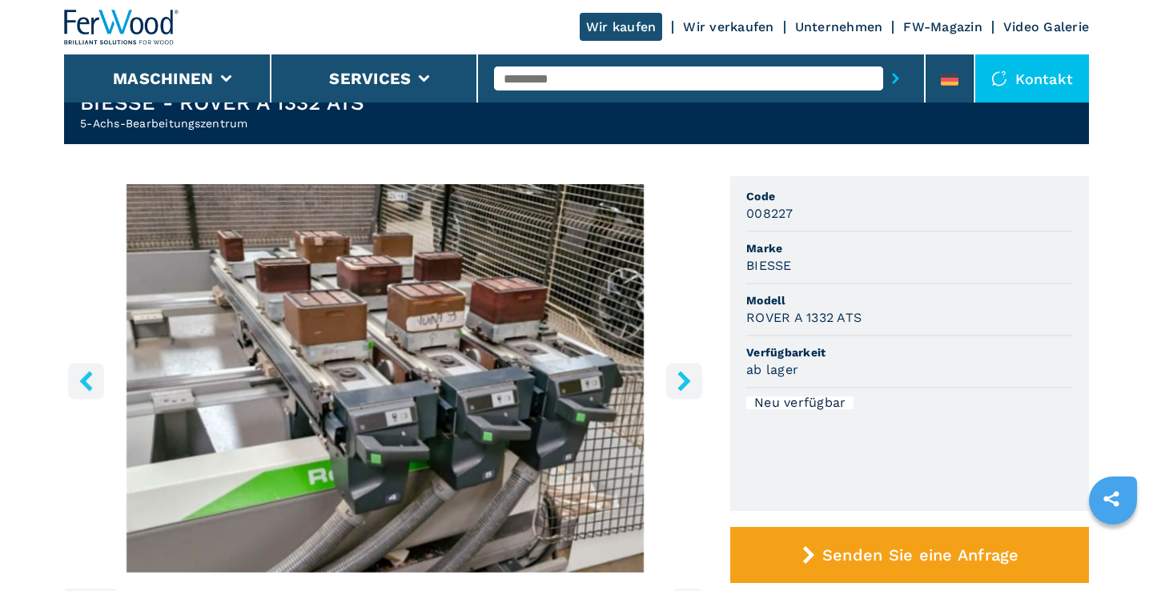
click at [684, 375] on icon "right-button" at bounding box center [683, 381] width 13 height 20
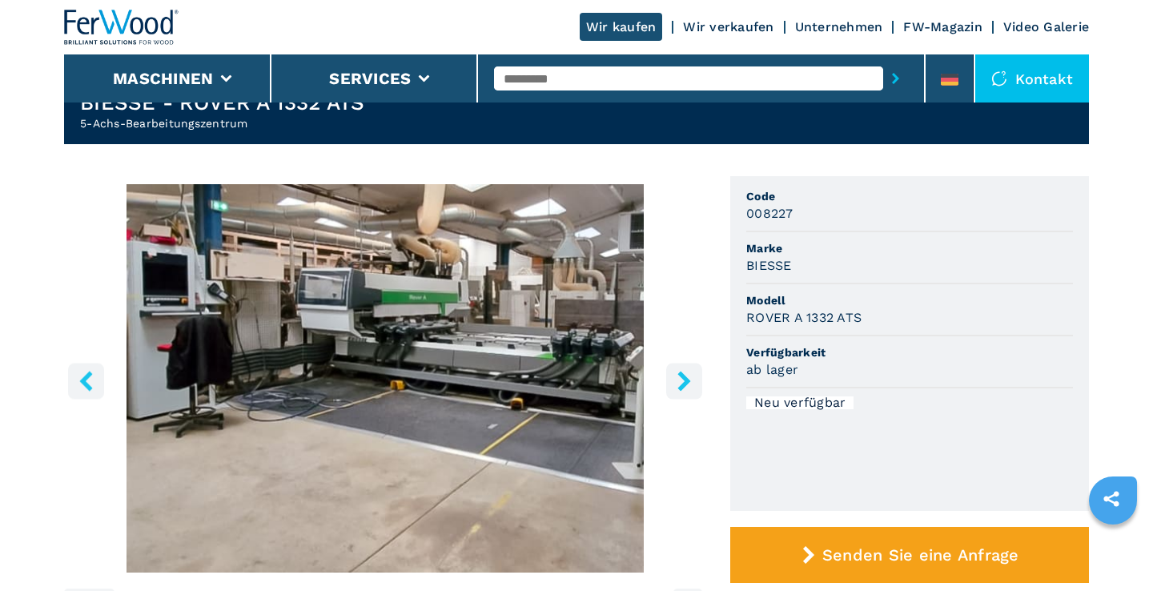
click at [87, 379] on icon "left-button" at bounding box center [85, 381] width 13 height 20
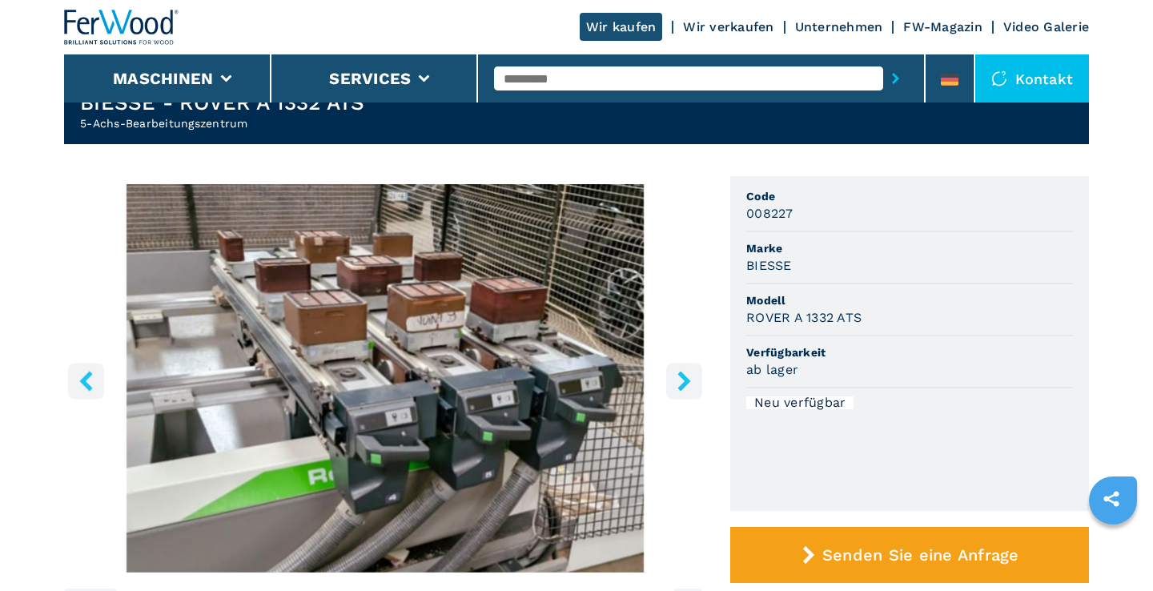
click at [689, 377] on icon "right-button" at bounding box center [684, 381] width 20 height 20
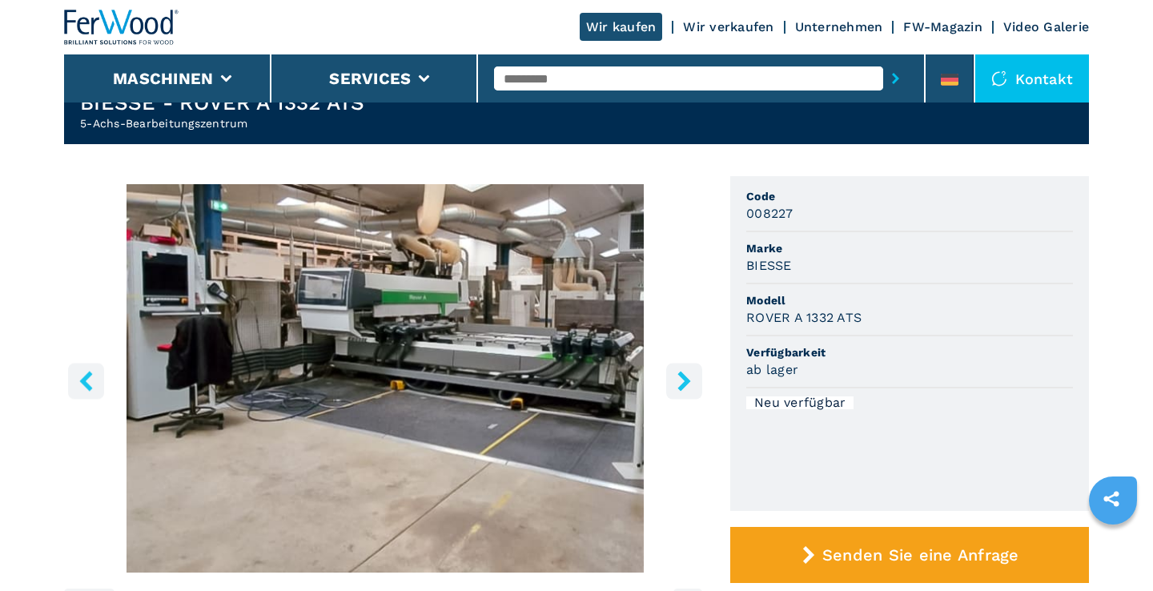
click at [689, 377] on icon "right-button" at bounding box center [684, 381] width 20 height 20
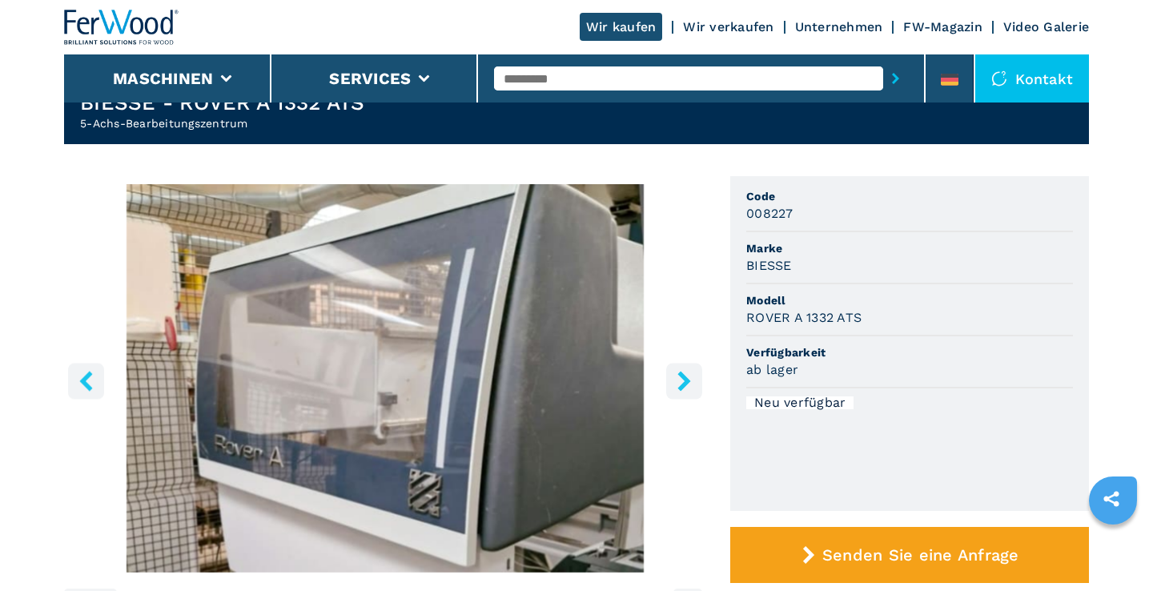
click at [689, 377] on icon "right-button" at bounding box center [684, 381] width 20 height 20
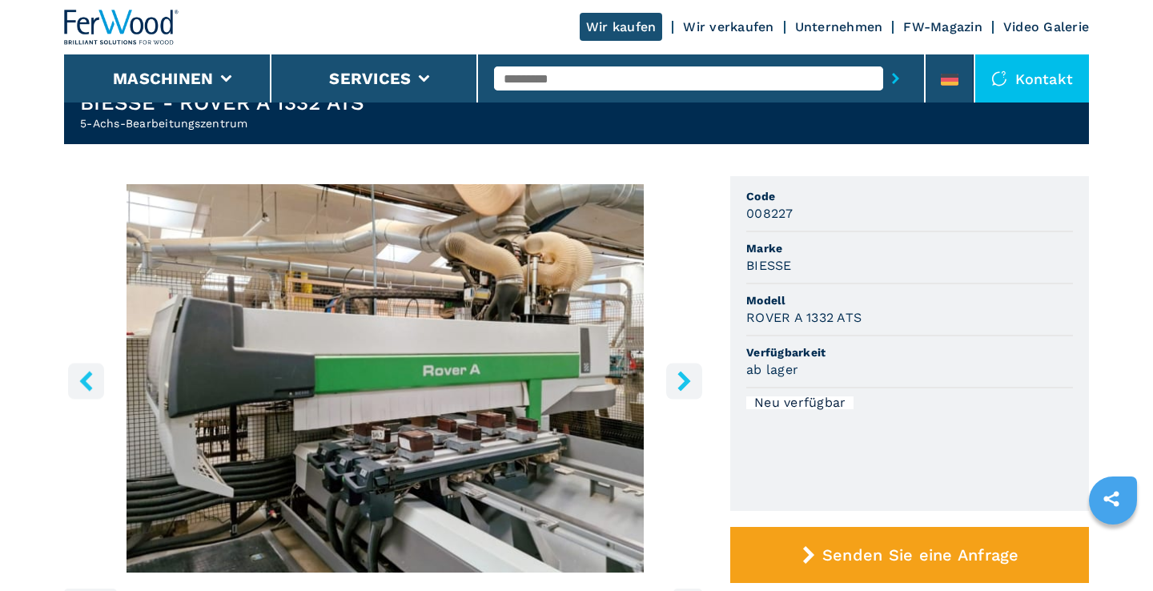
click at [689, 377] on icon "right-button" at bounding box center [684, 381] width 20 height 20
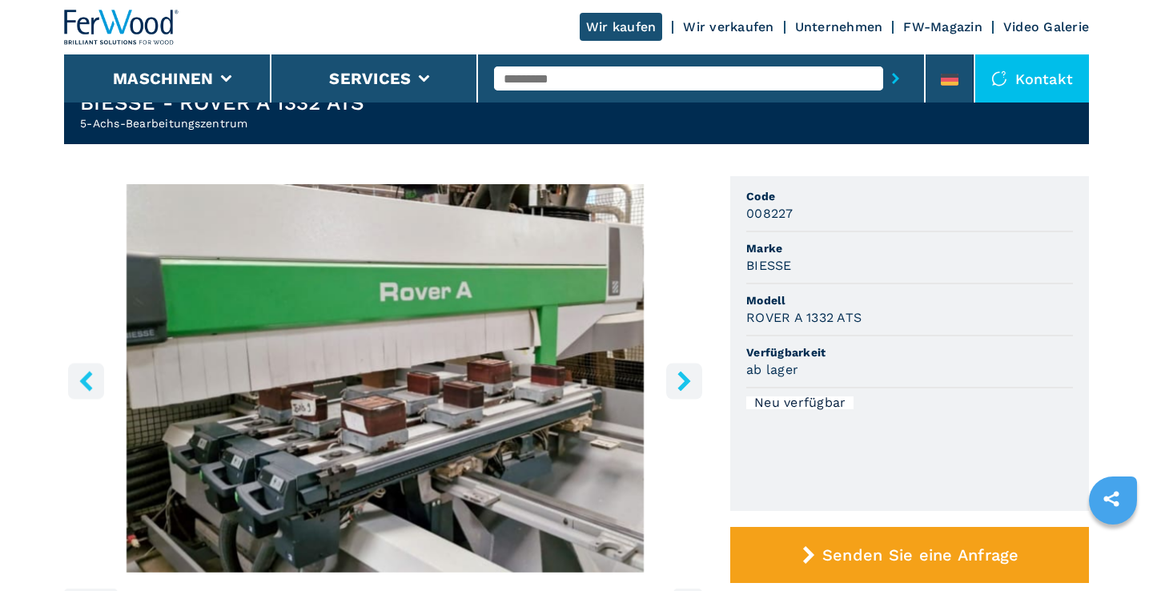
click at [689, 377] on icon "right-button" at bounding box center [684, 381] width 20 height 20
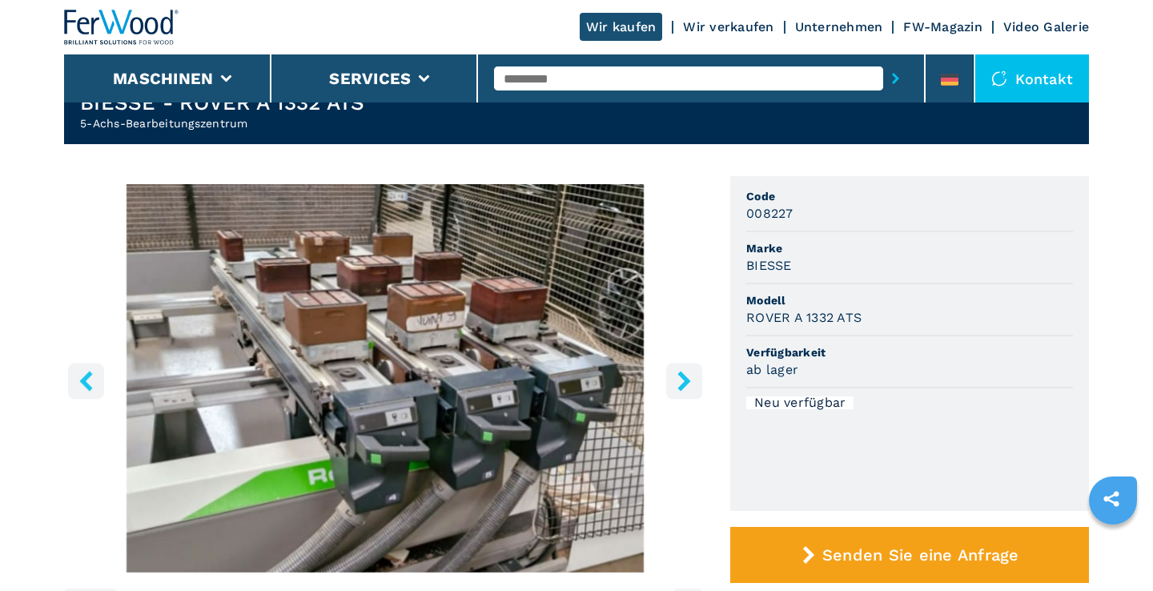
click at [689, 377] on icon "right-button" at bounding box center [684, 381] width 20 height 20
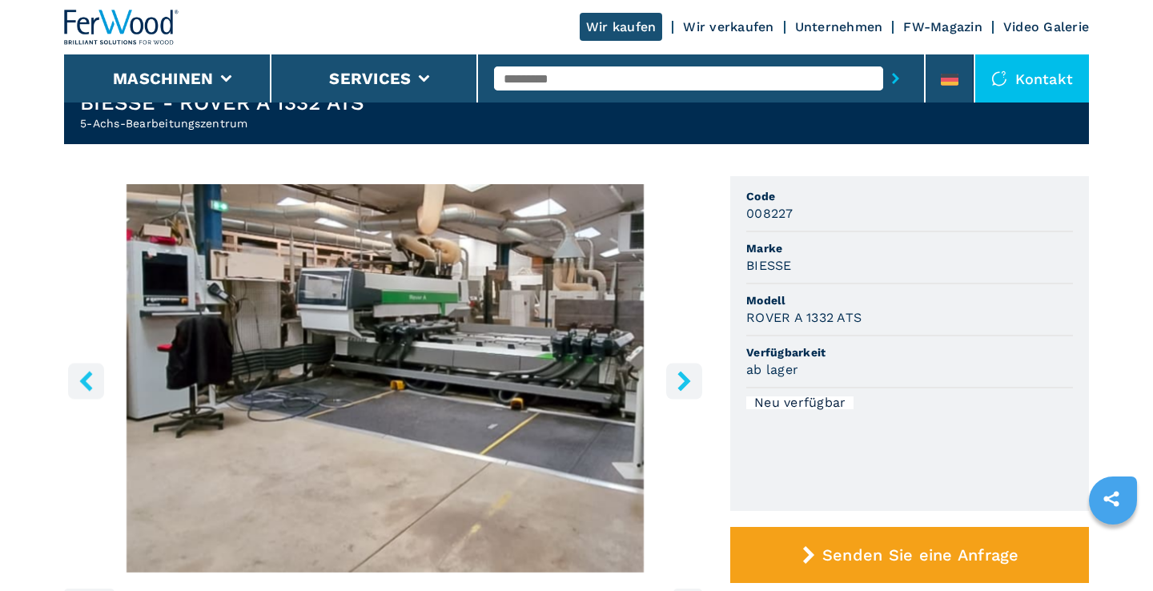
click at [689, 377] on icon "right-button" at bounding box center [684, 381] width 20 height 20
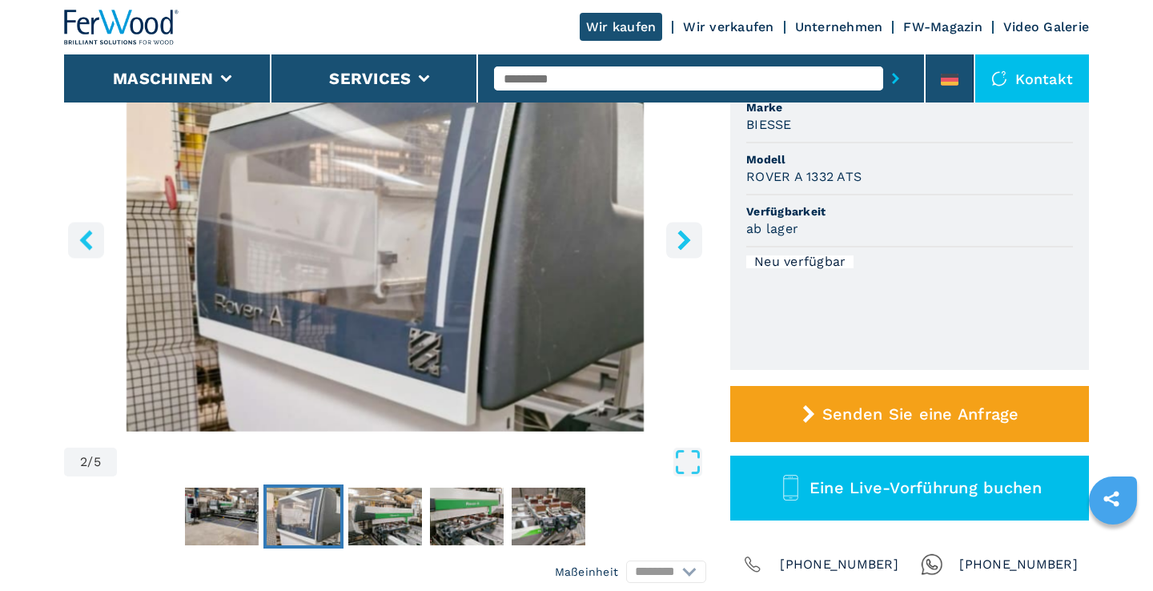
scroll to position [206, 0]
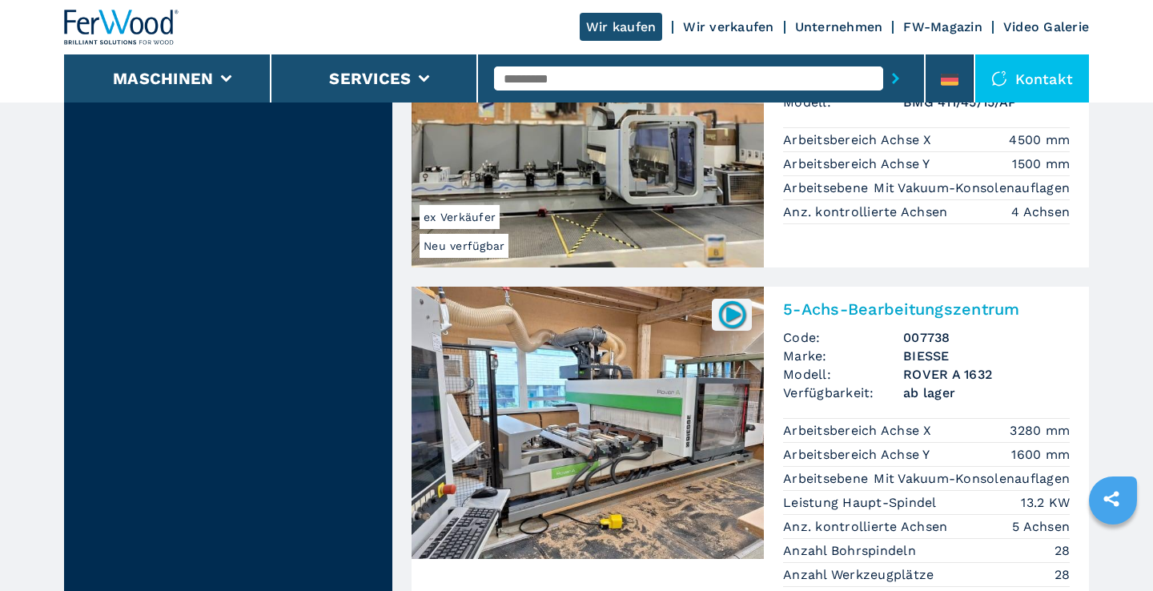
scroll to position [3904, 0]
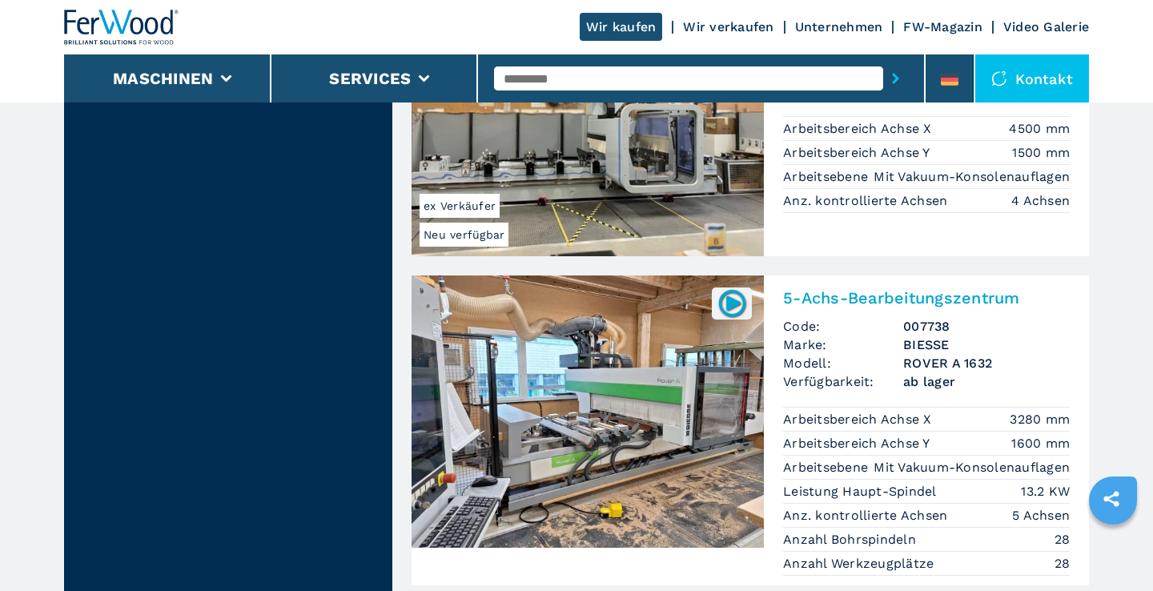
click at [734, 287] on img at bounding box center [731, 302] width 31 height 31
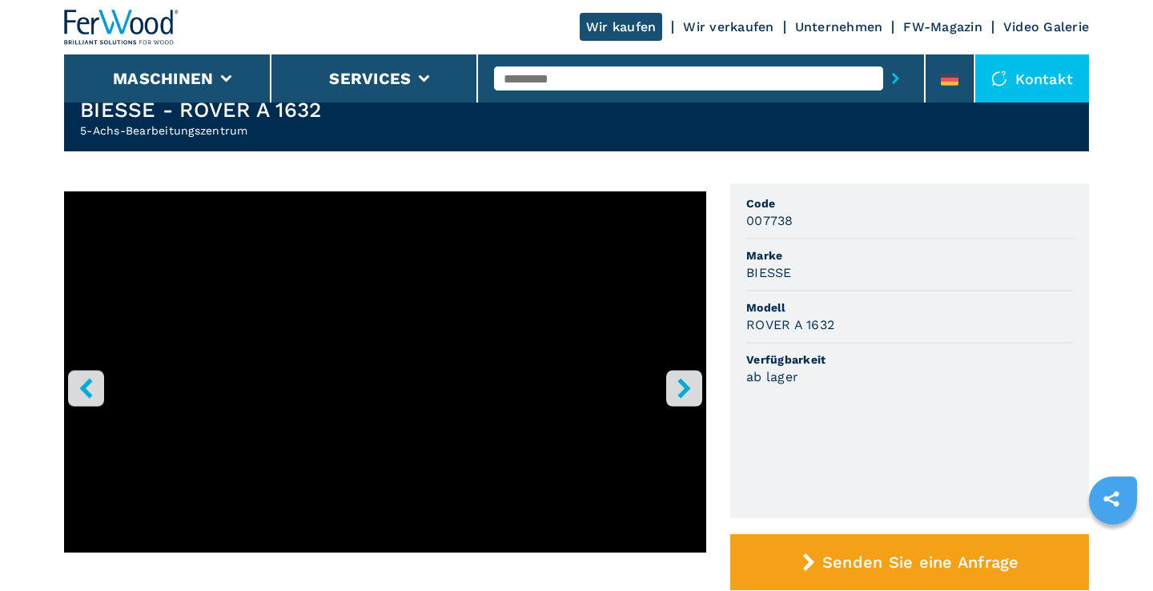
scroll to position [66, 0]
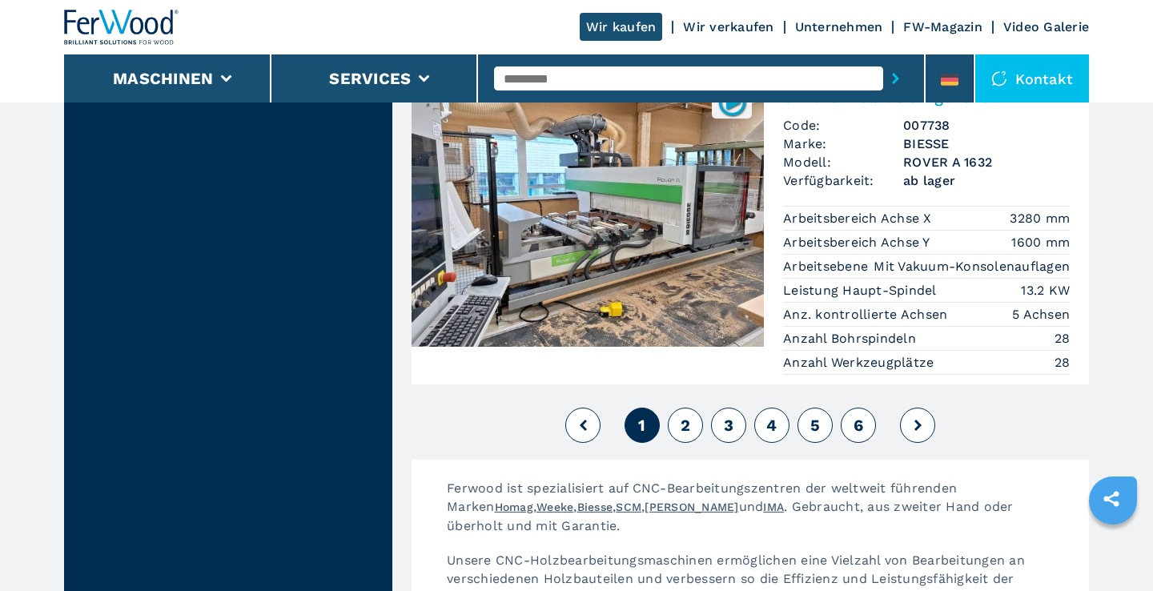
scroll to position [4104, 0]
click at [687, 416] on span "2" at bounding box center [685, 425] width 10 height 19
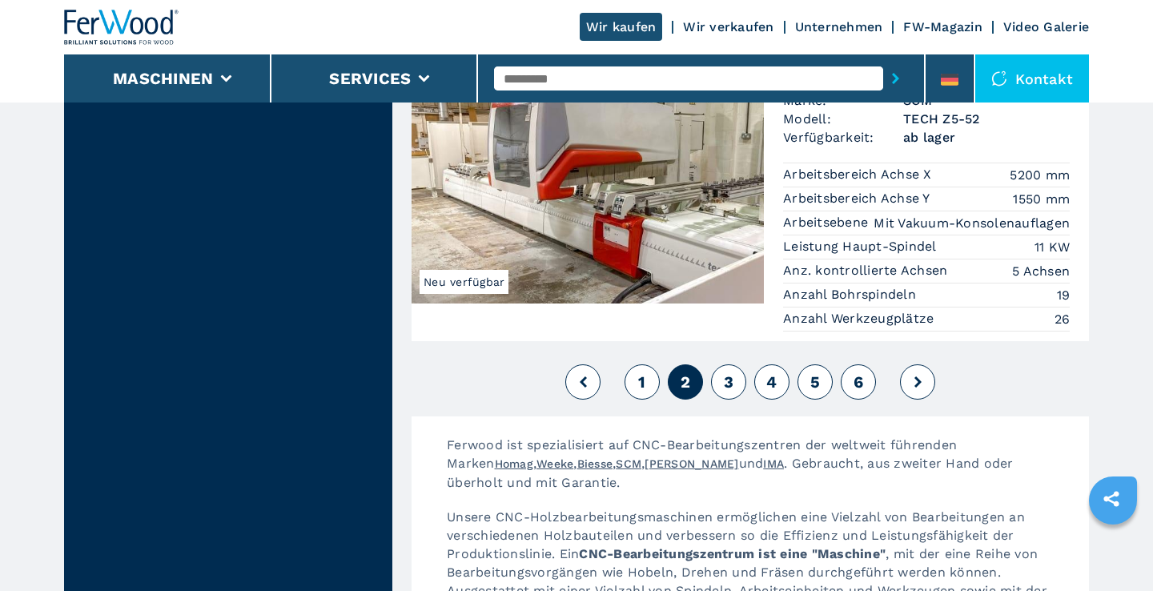
scroll to position [4123, 0]
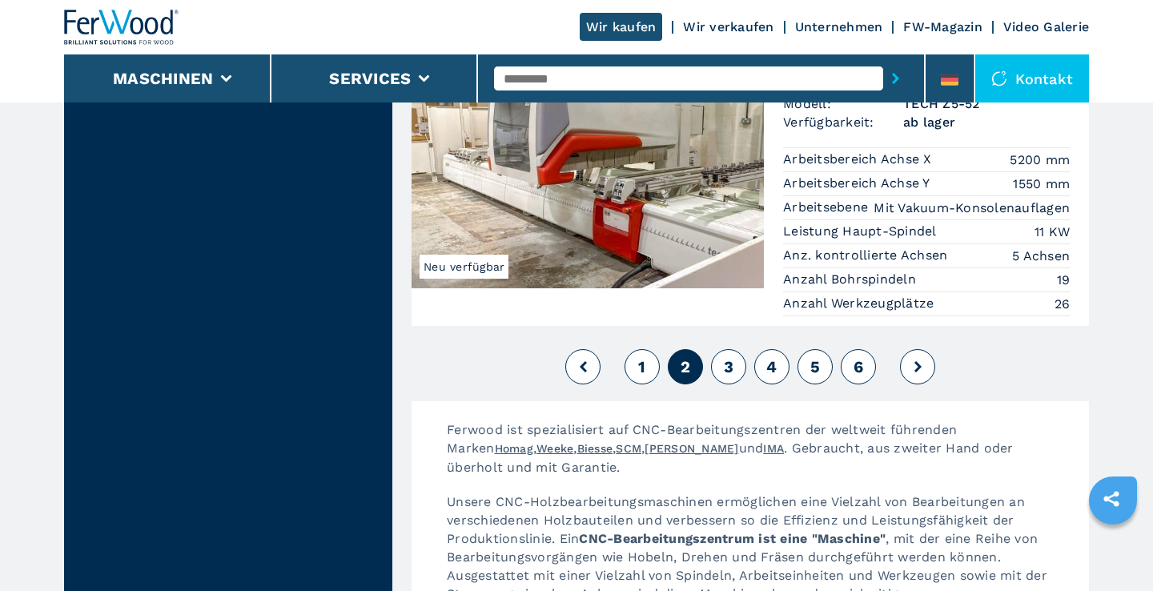
click at [731, 357] on span "3" at bounding box center [729, 366] width 10 height 19
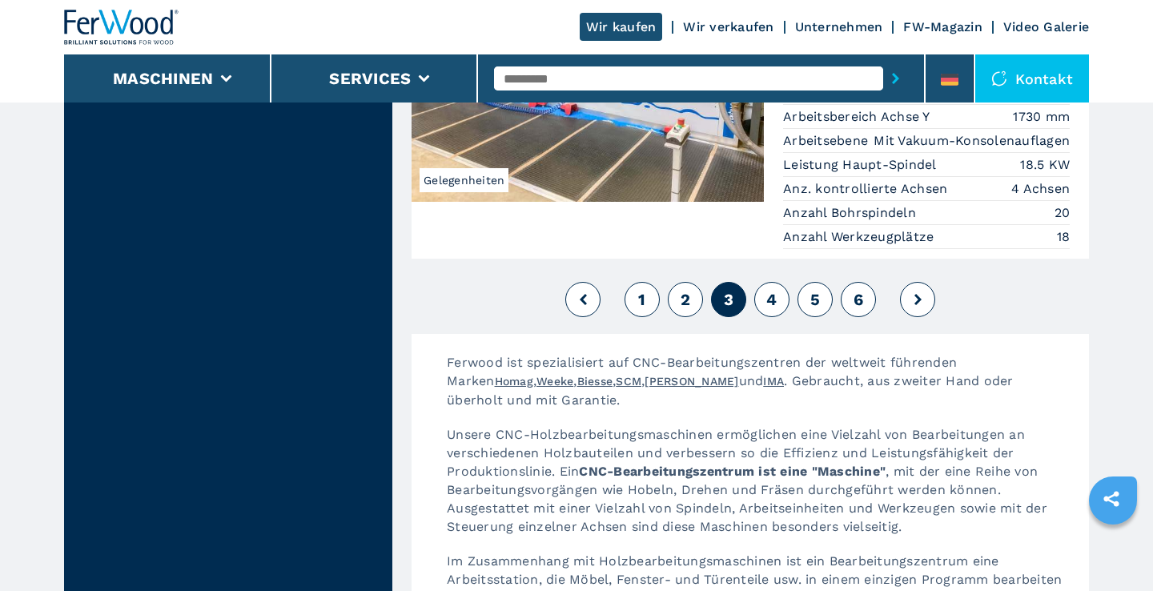
scroll to position [4153, 0]
click at [778, 281] on button "4" at bounding box center [771, 298] width 35 height 35
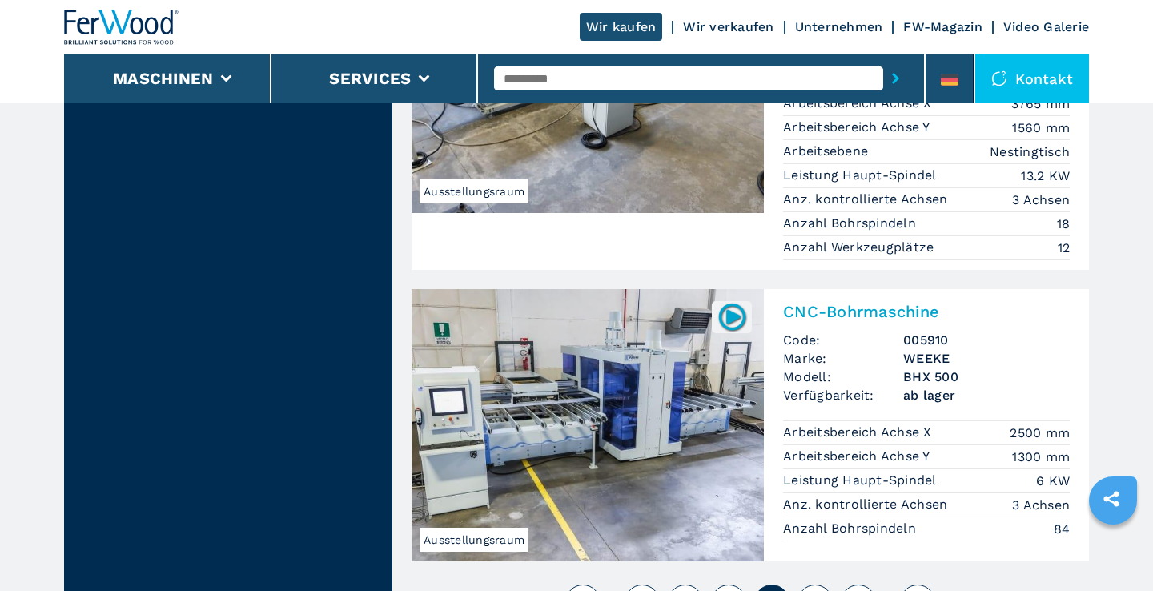
scroll to position [3843, 0]
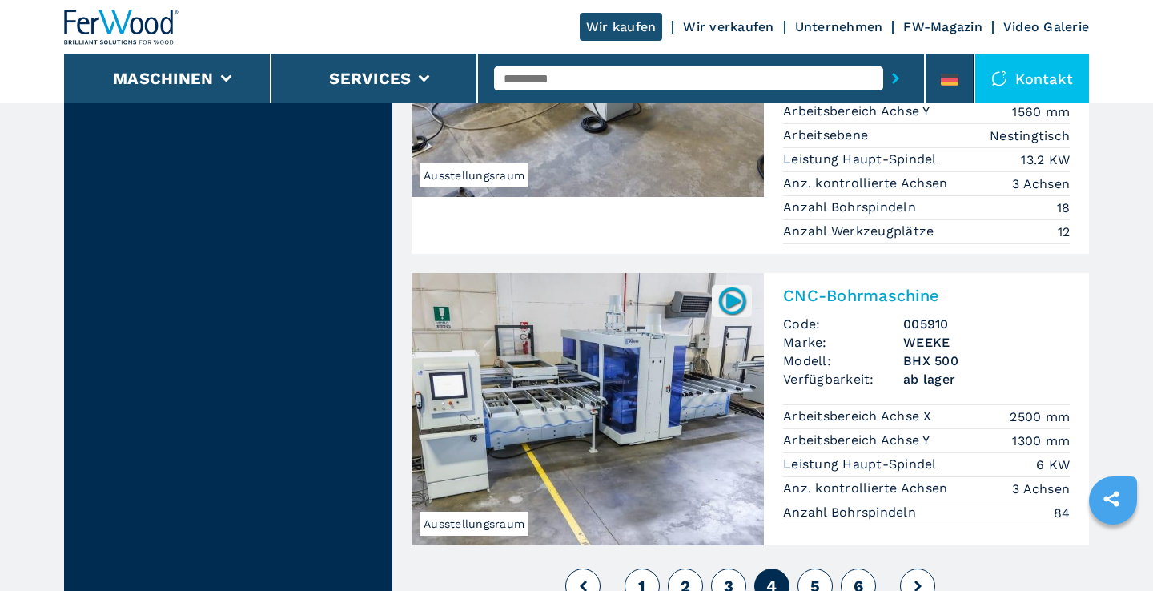
click at [817, 576] on span "5" at bounding box center [815, 585] width 10 height 19
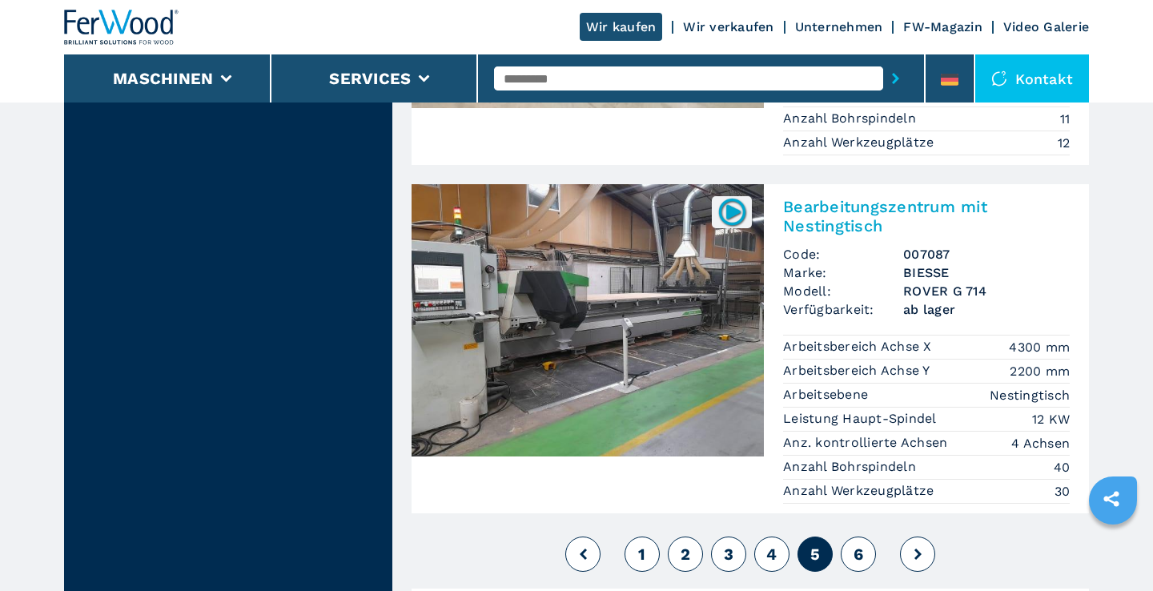
scroll to position [3856, 0]
click at [857, 544] on span "6" at bounding box center [858, 553] width 10 height 19
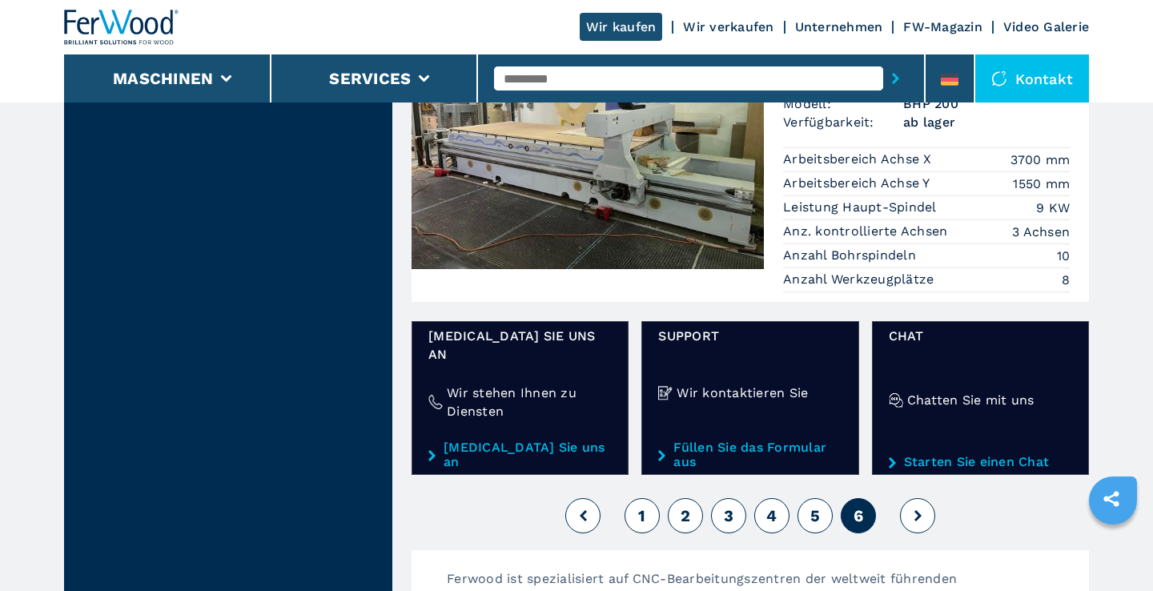
scroll to position [1854, 0]
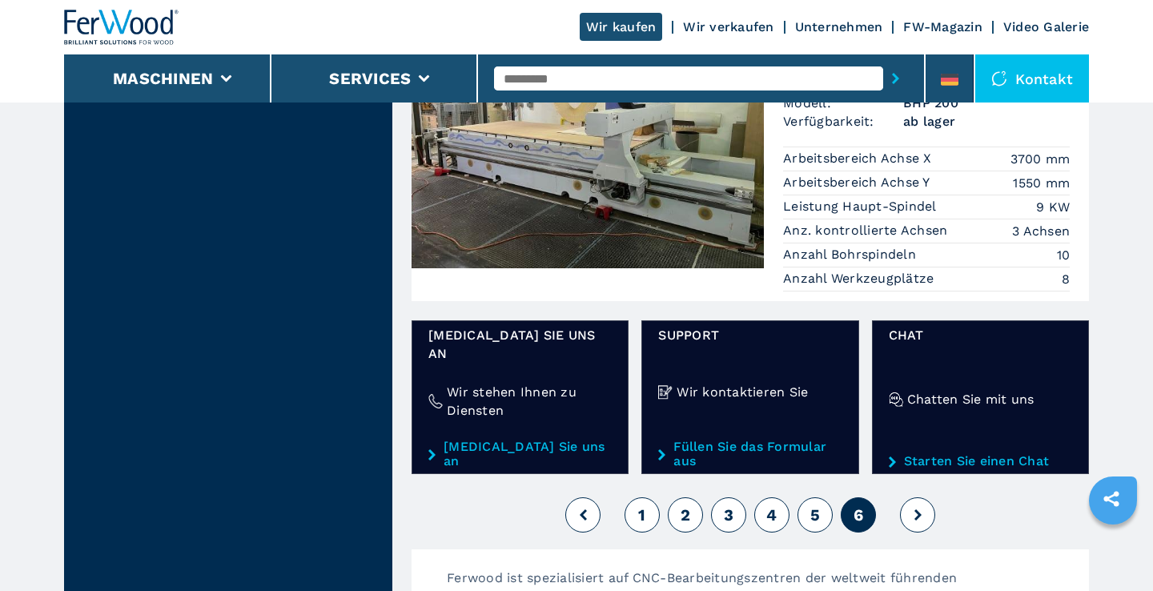
click at [915, 509] on icon at bounding box center [917, 514] width 7 height 11
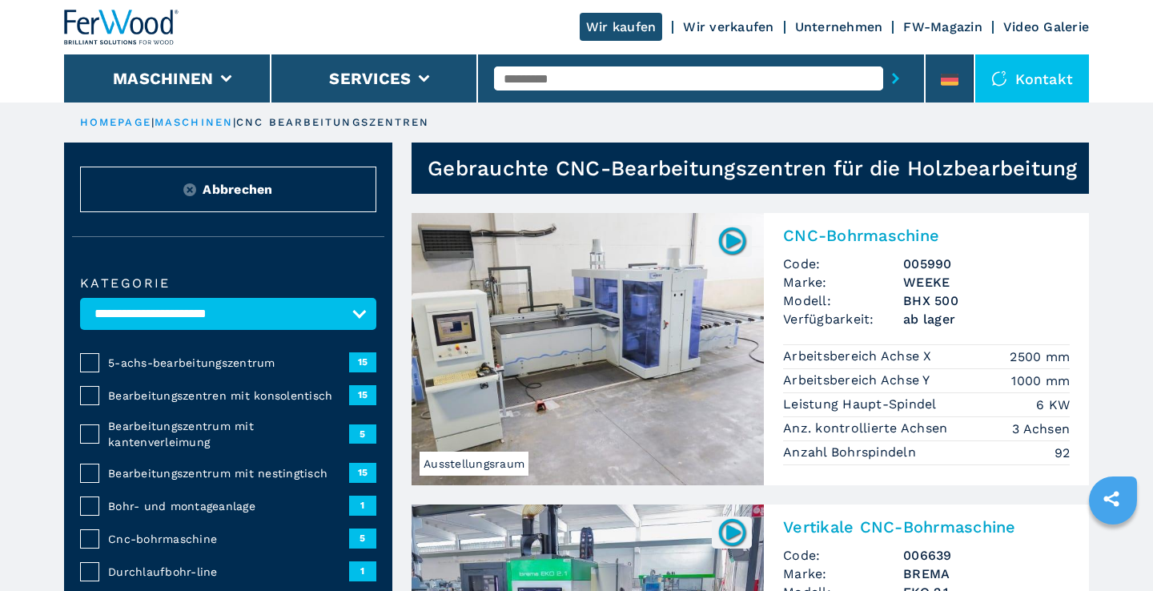
scroll to position [0, 0]
